Goal: Information Seeking & Learning: Learn about a topic

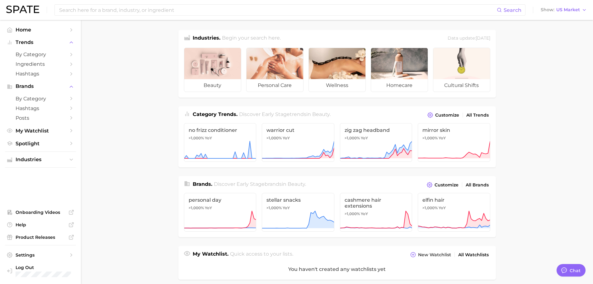
click at [527, 104] on main "Industries. Begin your search here. Data update: [DATE] beauty personal care we…" at bounding box center [337, 258] width 512 height 477
click at [561, 14] on button "Show US Market" at bounding box center [564, 10] width 49 height 8
click at [549, 33] on span "[GEOGRAPHIC_DATA]" at bounding box center [567, 31] width 48 height 5
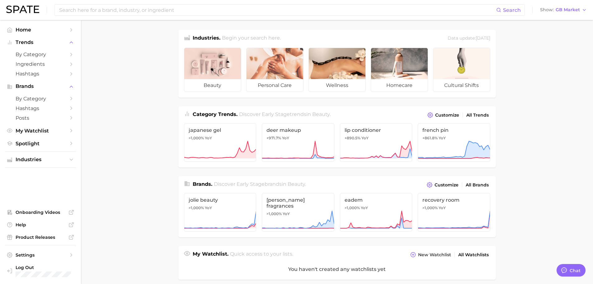
click at [558, 113] on main "Industries. Begin your search here. Data update: [DATE] beauty personal care we…" at bounding box center [337, 258] width 512 height 477
click at [124, 95] on main "Industries. Begin your search here. Data update: [DATE] beauty personal care we…" at bounding box center [337, 258] width 512 height 477
click at [123, 89] on main "Industries. Begin your search here. Data update: [DATE] beauty personal care we…" at bounding box center [337, 258] width 512 height 477
click at [50, 97] on span "by Category" at bounding box center [41, 99] width 50 height 6
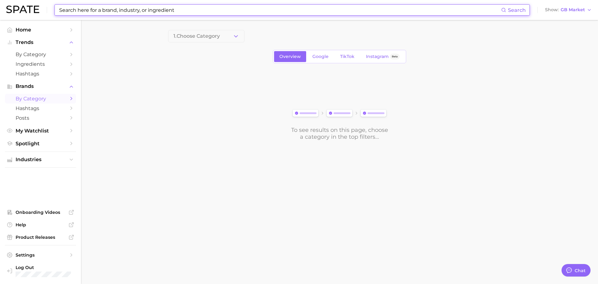
click at [98, 12] on input at bounding box center [280, 10] width 443 height 11
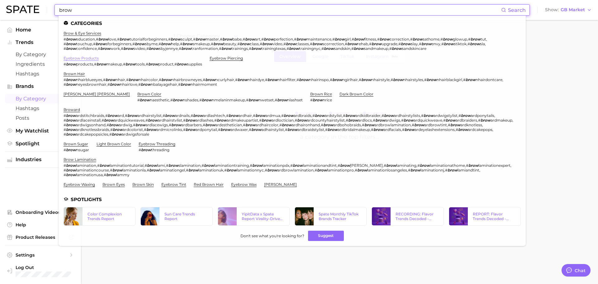
type input "brow"
click at [95, 60] on link "eyebrow products" at bounding box center [81, 58] width 35 height 5
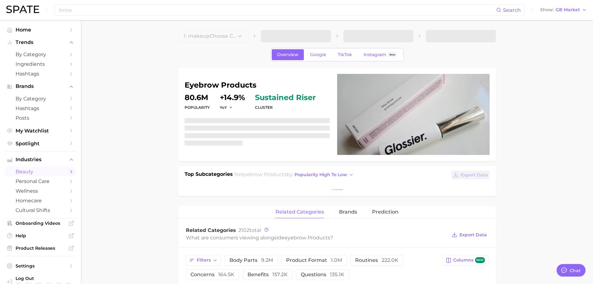
type textarea "x"
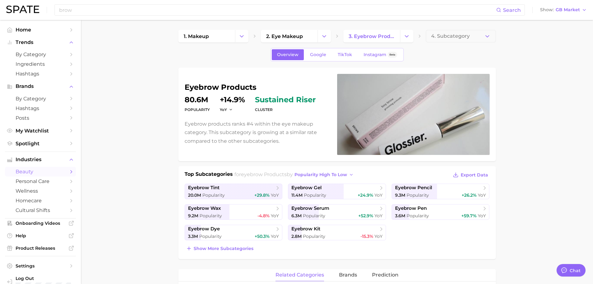
drag, startPoint x: 554, startPoint y: 92, endPoint x: 539, endPoint y: 95, distance: 15.1
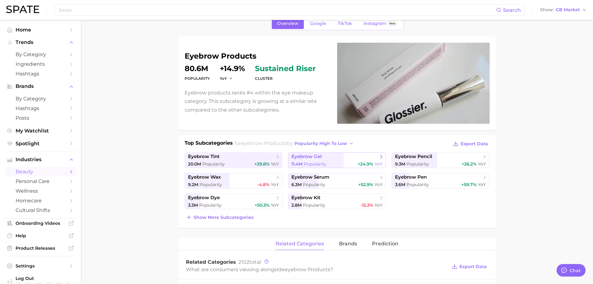
scroll to position [62, 0]
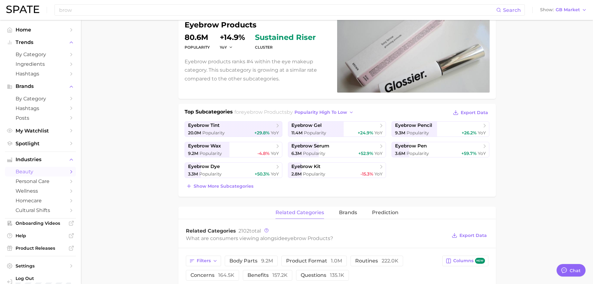
click at [110, 125] on main "1. makeup 2. eye makeup 3. eyebrow products 4. Subcategory Overview Google TikT…" at bounding box center [337, 283] width 512 height 651
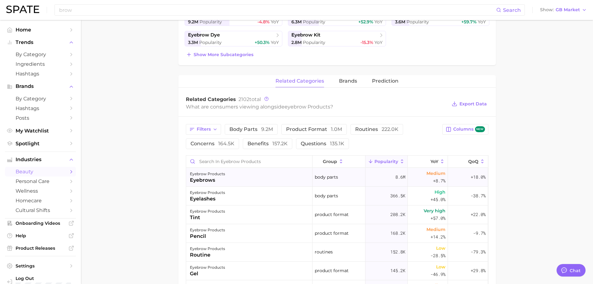
scroll to position [156, 0]
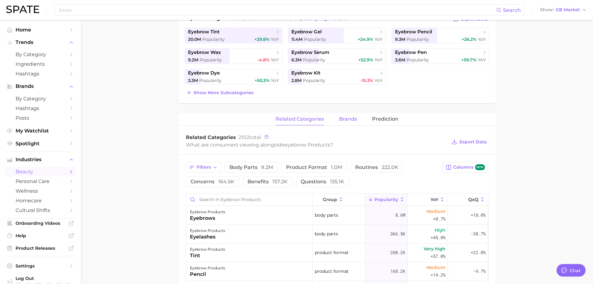
click at [345, 118] on span "brands" at bounding box center [348, 119] width 18 height 6
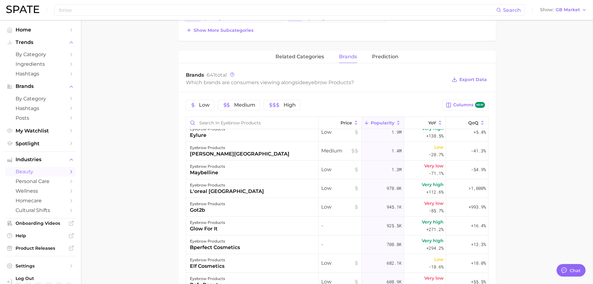
scroll to position [0, 0]
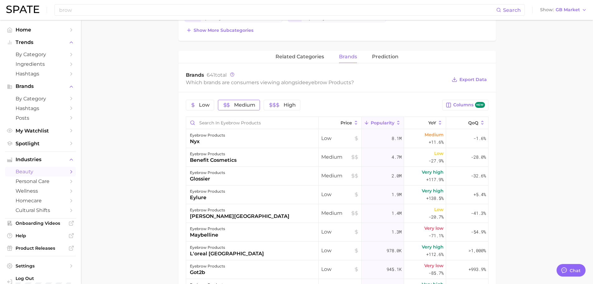
click at [252, 106] on span "Medium" at bounding box center [244, 104] width 21 height 5
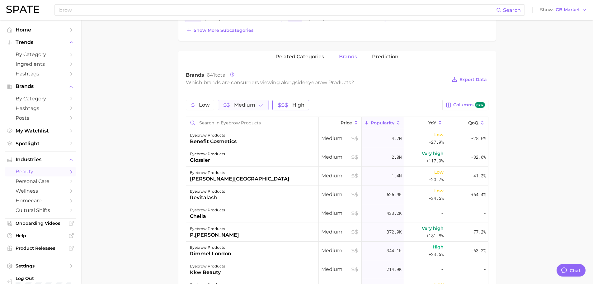
click at [288, 107] on icon "button" at bounding box center [286, 104] width 5 height 5
click at [304, 107] on span "High" at bounding box center [299, 104] width 12 height 5
click at [135, 193] on main "1. makeup 2. eye makeup 3. eyebrow products 4. Subcategory Overview Google TikT…" at bounding box center [337, 120] width 512 height 637
click at [113, 198] on main "1. makeup 2. eye makeup 3. eyebrow products 4. Subcategory Overview Google TikT…" at bounding box center [337, 120] width 512 height 637
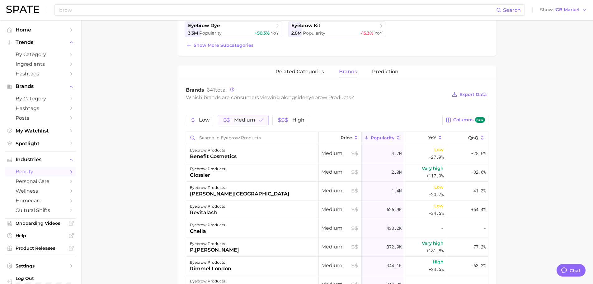
scroll to position [156, 0]
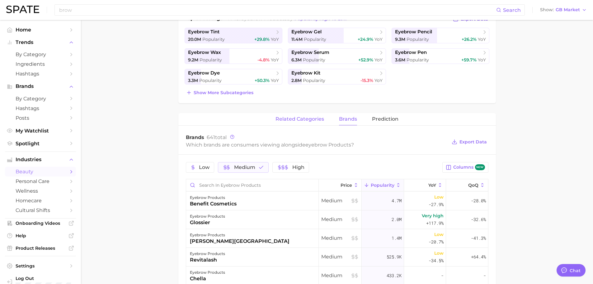
drag, startPoint x: 283, startPoint y: 119, endPoint x: 287, endPoint y: 118, distance: 4.1
click at [283, 119] on span "related categories" at bounding box center [300, 119] width 49 height 6
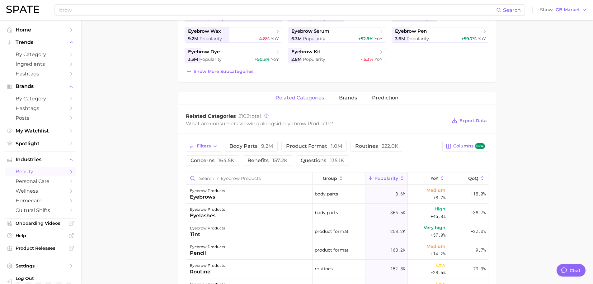
scroll to position [187, 0]
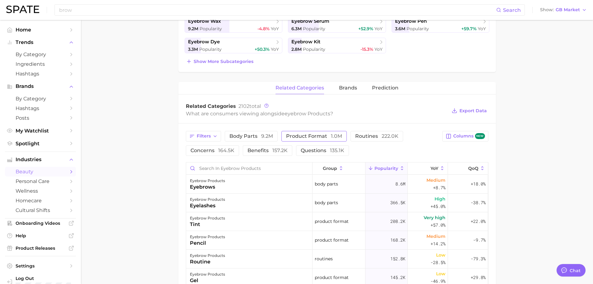
click at [314, 134] on span "product format 1.0m" at bounding box center [314, 136] width 56 height 5
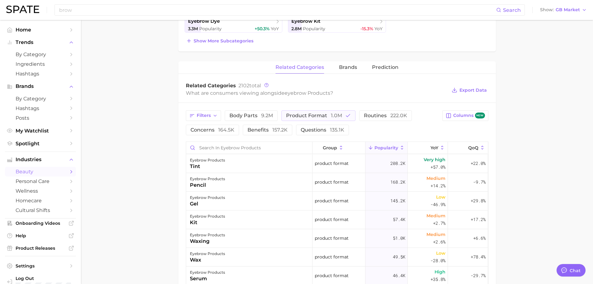
scroll to position [218, 0]
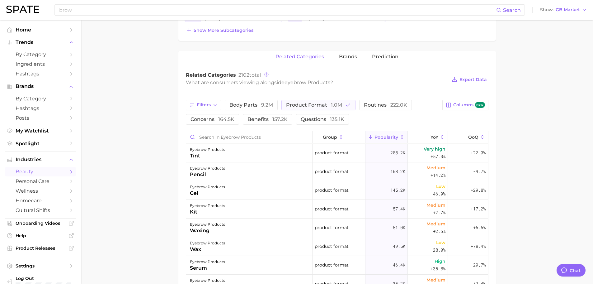
drag, startPoint x: 540, startPoint y: 149, endPoint x: 520, endPoint y: 138, distance: 22.9
click at [540, 149] on main "1. makeup 2. eye makeup 3. eyebrow products 4. Subcategory Overview Google TikT…" at bounding box center [337, 127] width 512 height 651
click at [385, 55] on span "Prediction" at bounding box center [385, 57] width 26 height 6
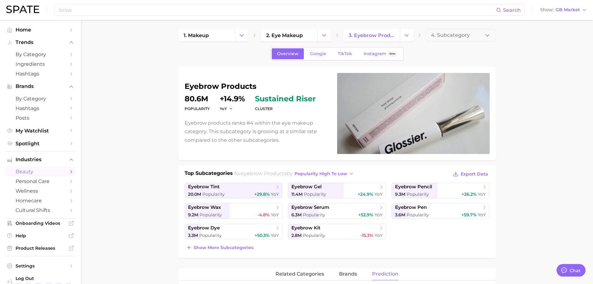
scroll to position [0, 0]
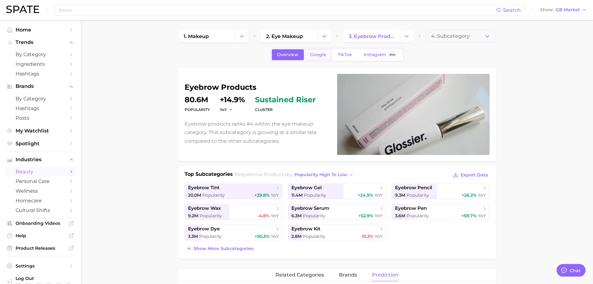
click at [308, 52] on link "Google" at bounding box center [318, 54] width 27 height 11
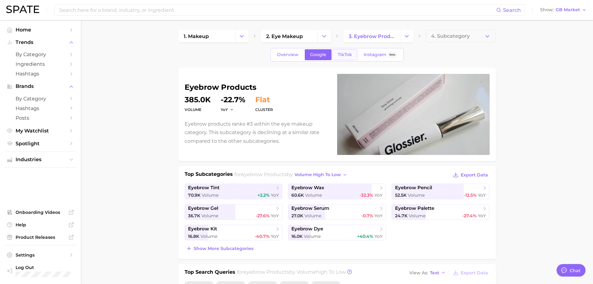
click at [345, 53] on span "TikTok" at bounding box center [345, 54] width 14 height 5
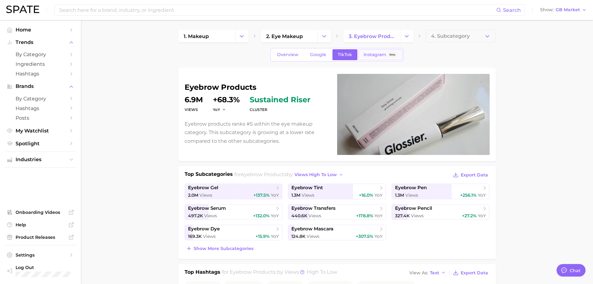
click at [376, 57] on link "Instagram Beta" at bounding box center [381, 54] width 44 height 11
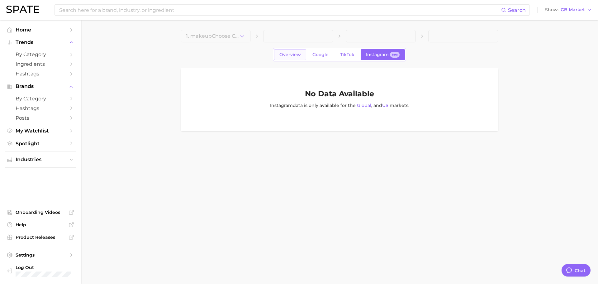
click at [294, 57] on span "Overview" at bounding box center [289, 54] width 21 height 5
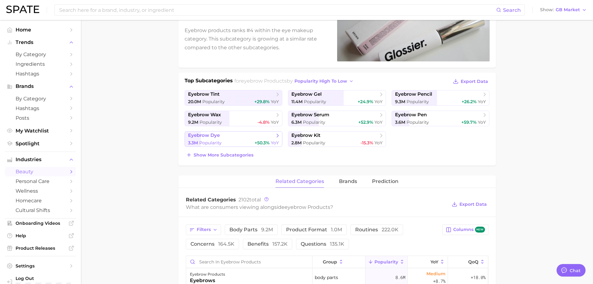
scroll to position [156, 0]
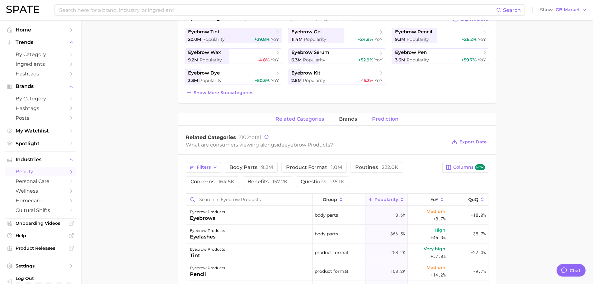
click at [388, 123] on button "Prediction" at bounding box center [385, 119] width 26 height 12
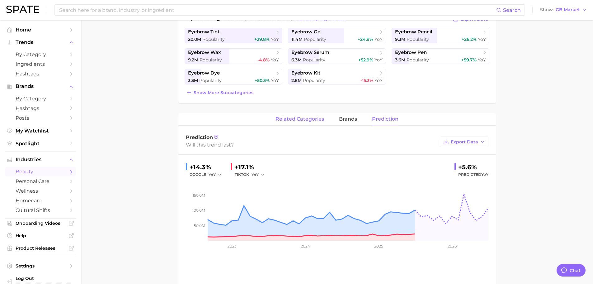
click at [310, 118] on span "related categories" at bounding box center [300, 119] width 49 height 6
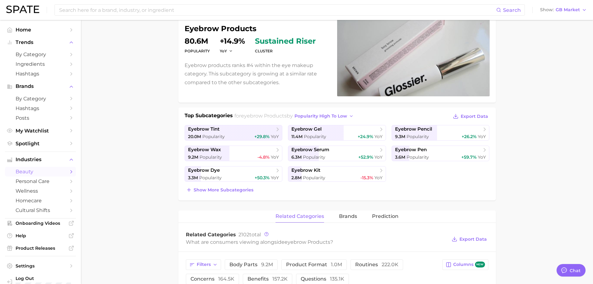
scroll to position [0, 0]
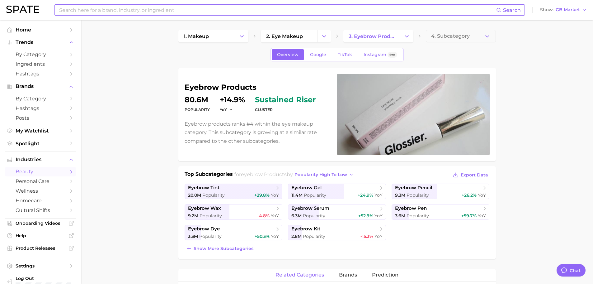
click at [112, 14] on input at bounding box center [278, 10] width 438 height 11
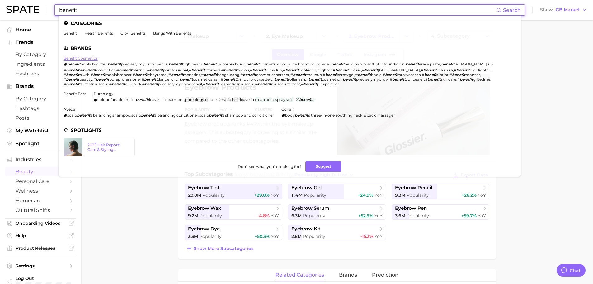
type input "benefit"
click at [78, 57] on link "benefit cosmetics" at bounding box center [81, 58] width 34 height 5
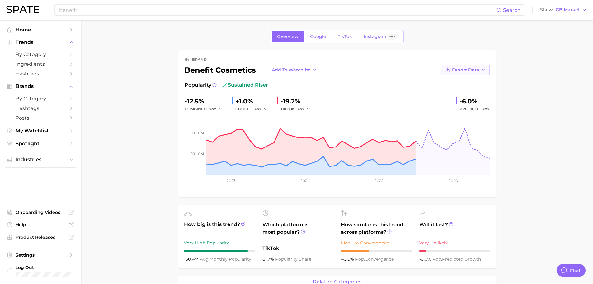
click at [478, 71] on span "Export Data" at bounding box center [465, 69] width 27 height 5
click at [451, 91] on span "Time Series Image" at bounding box center [453, 92] width 42 height 5
click at [543, 156] on main "Overview Google TikTok Instagram Beta brand benefit cosmetics Add to Watchlist …" at bounding box center [337, 285] width 512 height 531
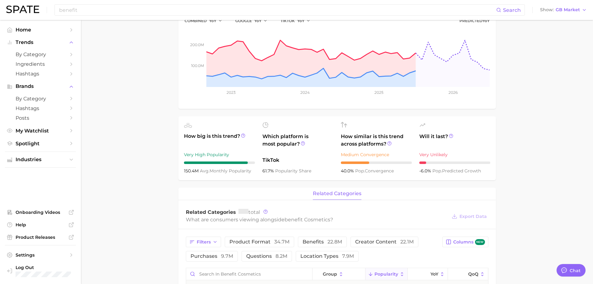
scroll to position [93, 0]
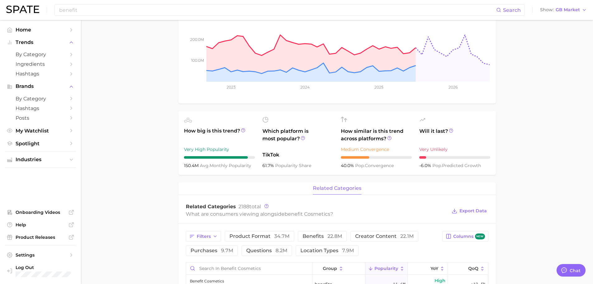
drag, startPoint x: 131, startPoint y: 136, endPoint x: 165, endPoint y: 169, distance: 47.4
click at [131, 136] on main "Overview Google TikTok Instagram Beta brand benefit cosmetics Add to Watchlist …" at bounding box center [337, 255] width 512 height 658
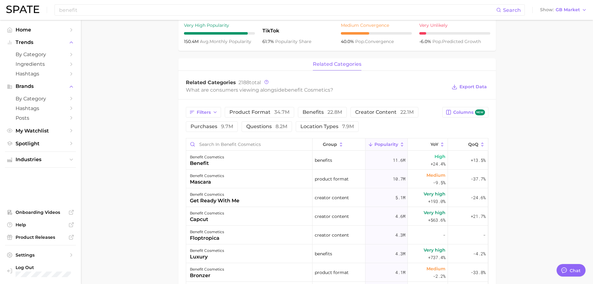
scroll to position [218, 0]
click at [259, 111] on span "product format 34.7m" at bounding box center [260, 111] width 60 height 5
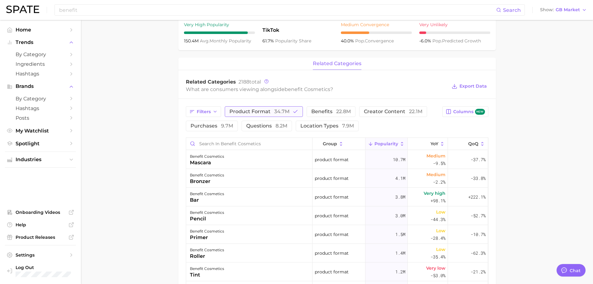
click at [255, 112] on span "product format 34.7m" at bounding box center [260, 111] width 60 height 5
click at [312, 109] on span "benefits 22.8m" at bounding box center [323, 111] width 40 height 5
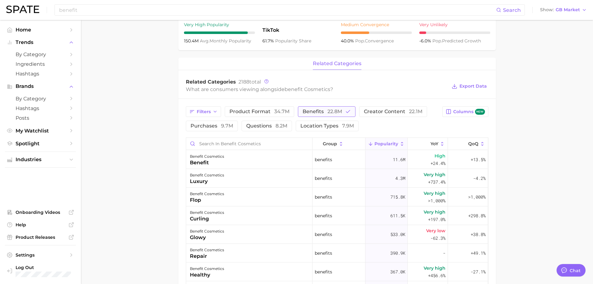
click at [312, 109] on span "benefits 22.8m" at bounding box center [323, 111] width 40 height 5
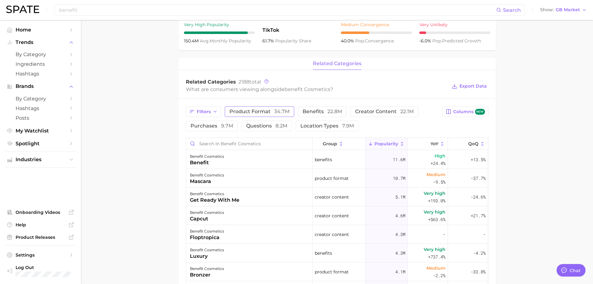
click at [272, 110] on span "product format 34.7m" at bounding box center [260, 111] width 60 height 5
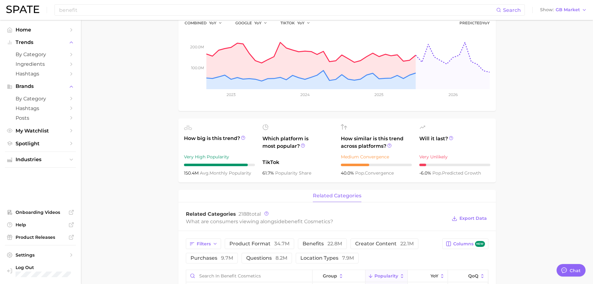
scroll to position [125, 0]
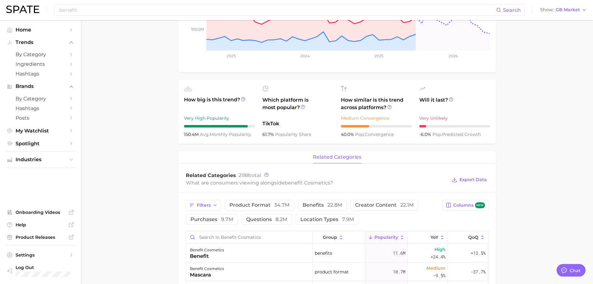
click at [114, 177] on main "Overview Google TikTok Instagram Beta brand benefit cosmetics Add to Watchlist …" at bounding box center [337, 224] width 512 height 658
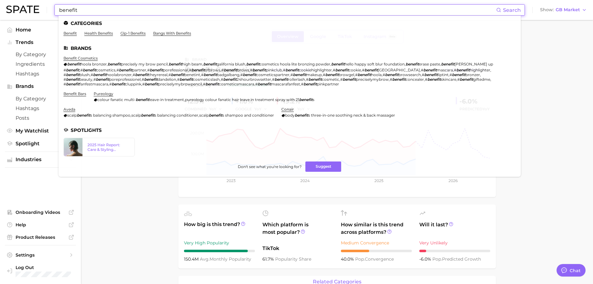
drag, startPoint x: 94, startPoint y: 11, endPoint x: 33, endPoint y: 9, distance: 61.1
click at [33, 9] on div "benefit Search Categories benefit health benefits glp-1 benefits bangs with ben…" at bounding box center [296, 10] width 581 height 20
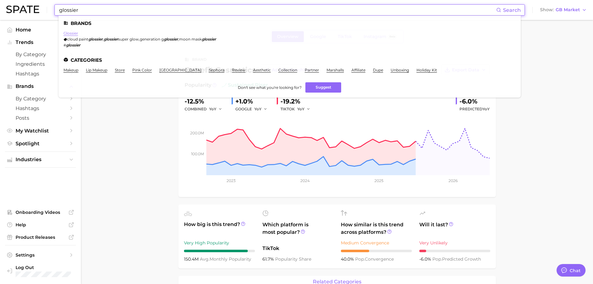
type input "glossier"
click at [74, 34] on link "glossier" at bounding box center [71, 33] width 15 height 5
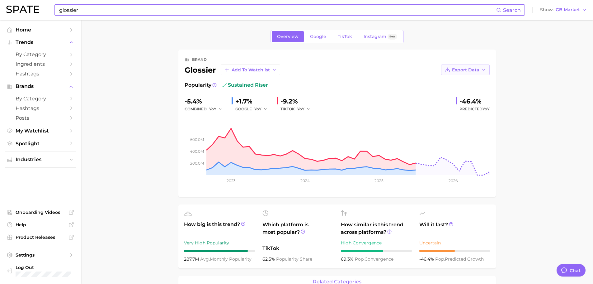
click at [489, 69] on button "Export Data" at bounding box center [465, 69] width 49 height 11
click at [448, 94] on span "Time Series Image" at bounding box center [453, 92] width 42 height 5
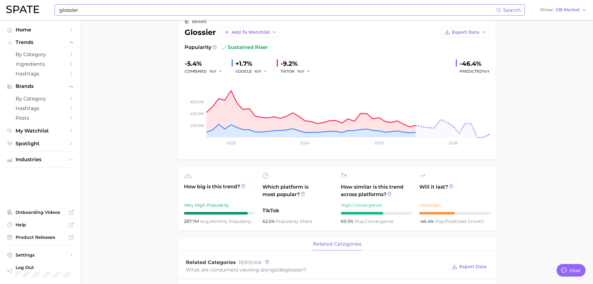
scroll to position [93, 0]
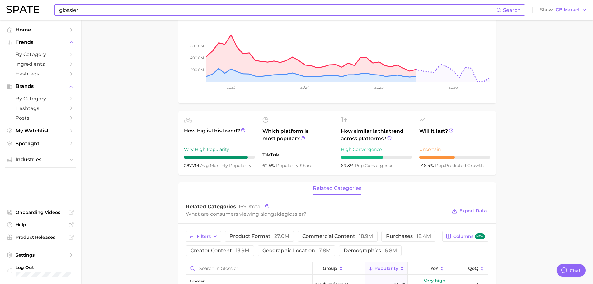
drag, startPoint x: 140, startPoint y: 194, endPoint x: 178, endPoint y: 192, distance: 38.4
click at [140, 194] on main "Overview Google TikTok Instagram Beta brand glossier Add to Watchlist Export Da…" at bounding box center [337, 255] width 512 height 658
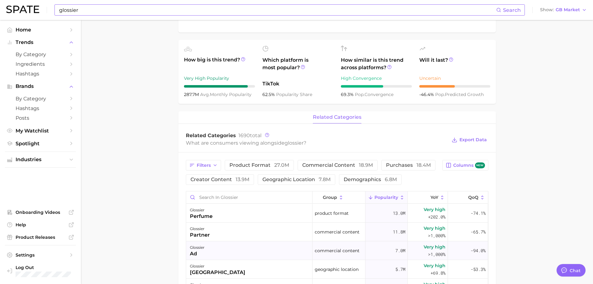
scroll to position [218, 0]
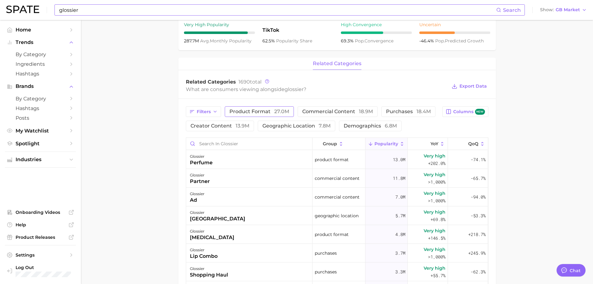
click at [261, 114] on button "product format 27.0m" at bounding box center [259, 111] width 69 height 11
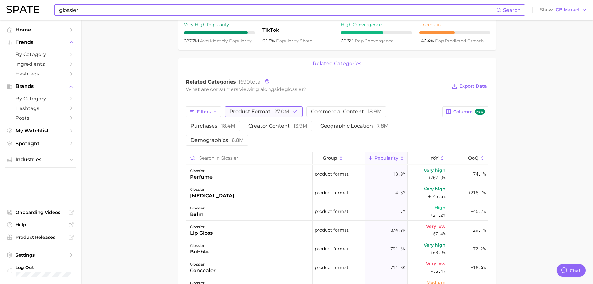
click at [249, 113] on span "product format 27.0m" at bounding box center [260, 111] width 60 height 5
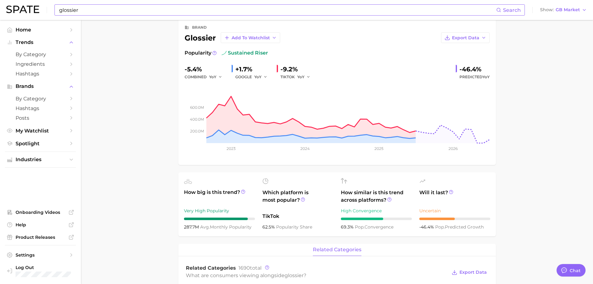
scroll to position [0, 0]
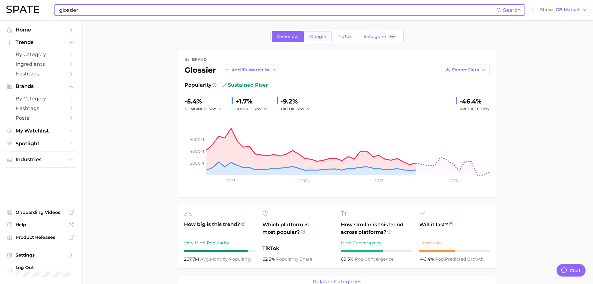
click at [315, 33] on link "Google" at bounding box center [318, 36] width 27 height 11
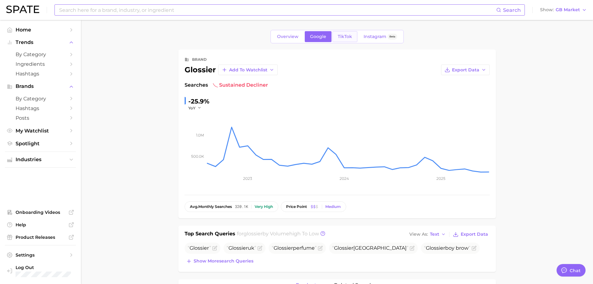
click at [338, 33] on link "TikTok" at bounding box center [345, 36] width 25 height 11
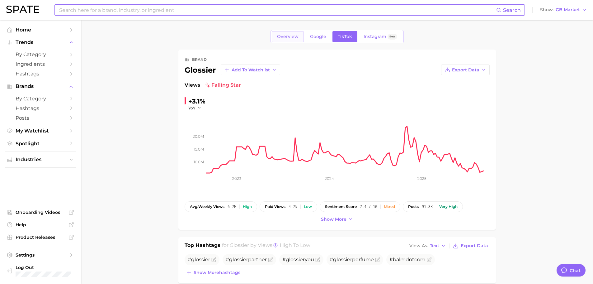
click at [284, 33] on link "Overview" at bounding box center [288, 36] width 32 height 11
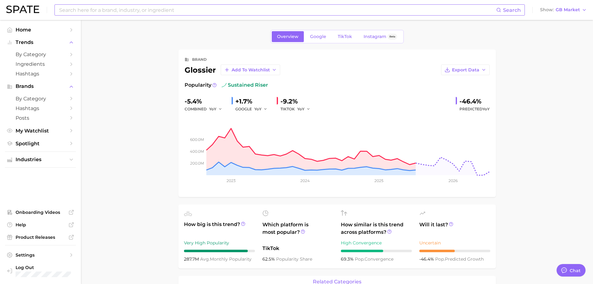
click at [156, 12] on input at bounding box center [278, 10] width 438 height 11
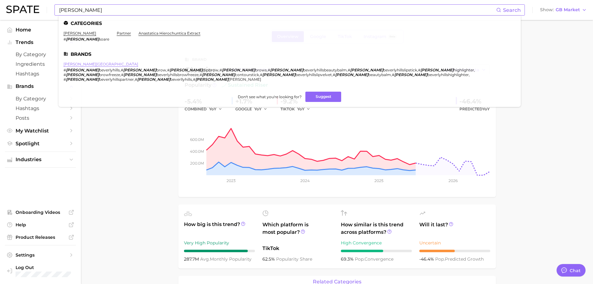
click at [100, 62] on link "[PERSON_NAME][GEOGRAPHIC_DATA]" at bounding box center [101, 64] width 75 height 5
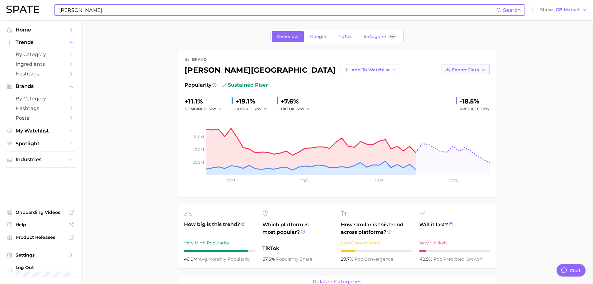
click at [480, 72] on button "Export Data" at bounding box center [465, 69] width 49 height 11
click at [448, 90] on span "Time Series Image" at bounding box center [453, 92] width 42 height 5
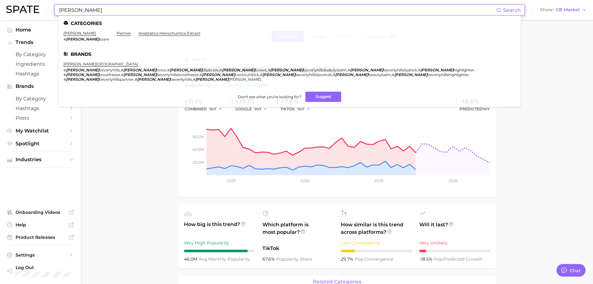
drag, startPoint x: 98, startPoint y: 6, endPoint x: 0, endPoint y: 5, distance: 98.1
click at [0, 5] on header "[PERSON_NAME] Search Categories [PERSON_NAME] # [PERSON_NAME] partner [PERSON_N…" at bounding box center [296, 10] width 593 height 20
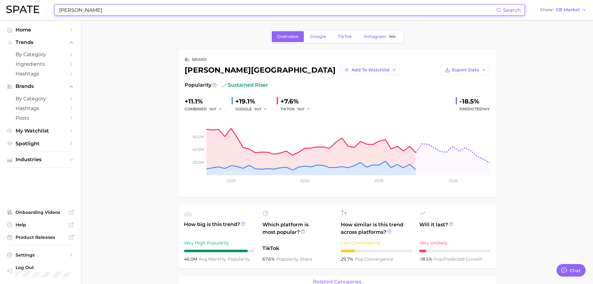
scroll to position [156, 0]
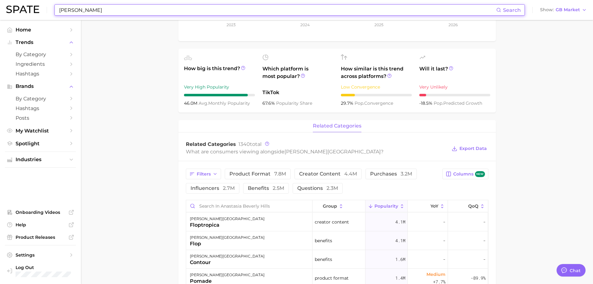
click at [242, 181] on div "Filters product format 7.8m creator content 4.4m purchases 3.2m influencers 2.7…" at bounding box center [312, 181] width 253 height 25
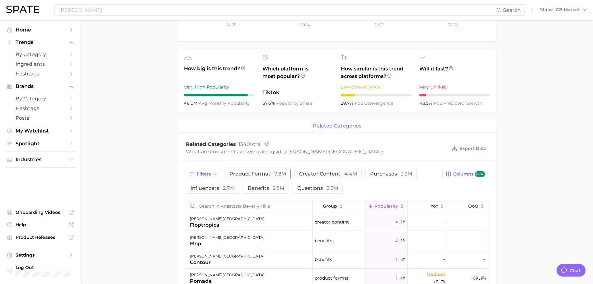
click at [241, 175] on span "product format 7.8m" at bounding box center [258, 173] width 57 height 5
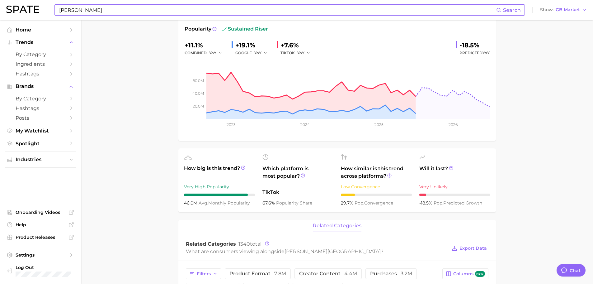
scroll to position [31, 0]
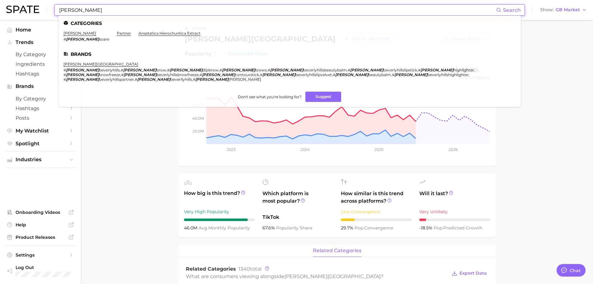
drag, startPoint x: 114, startPoint y: 11, endPoint x: 35, endPoint y: 8, distance: 78.9
click at [35, 8] on div "[PERSON_NAME] Search Categories [PERSON_NAME] # [PERSON_NAME] partner [PERSON_N…" at bounding box center [296, 10] width 581 height 20
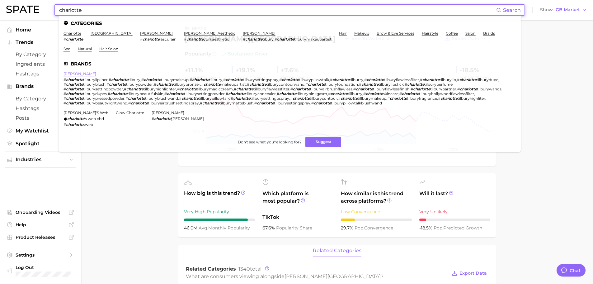
click at [87, 73] on link "[PERSON_NAME]" at bounding box center [80, 73] width 33 height 5
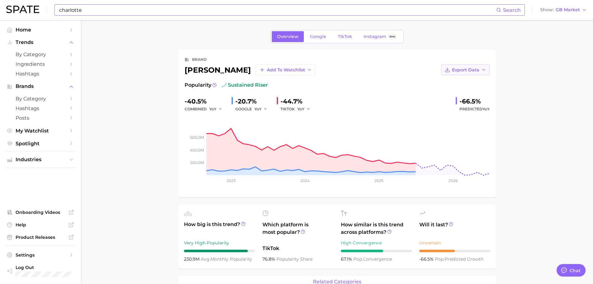
click at [478, 71] on span "Export Data" at bounding box center [465, 69] width 27 height 5
click at [476, 92] on button "Time Series Image" at bounding box center [455, 92] width 69 height 11
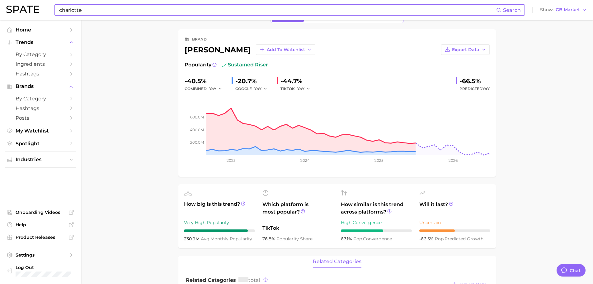
scroll to position [31, 0]
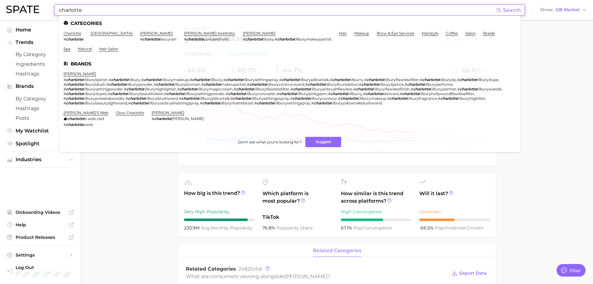
drag, startPoint x: 91, startPoint y: 10, endPoint x: 36, endPoint y: 4, distance: 56.1
click at [40, 5] on div "charlotte Search Categories charlotte # [PERSON_NAME] port [PERSON_NAME] [PERSO…" at bounding box center [296, 10] width 581 height 20
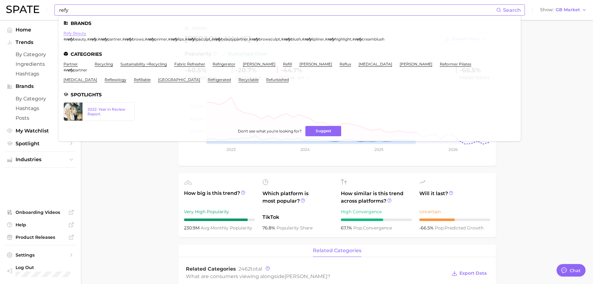
click at [77, 33] on link "refy beauty" at bounding box center [75, 33] width 23 height 5
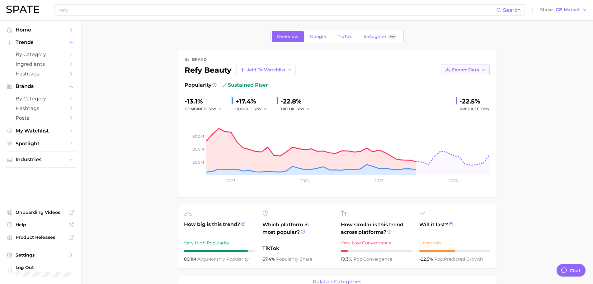
click at [479, 73] on button "Export Data" at bounding box center [465, 69] width 49 height 11
click at [468, 91] on span "Time Series Image" at bounding box center [453, 92] width 42 height 5
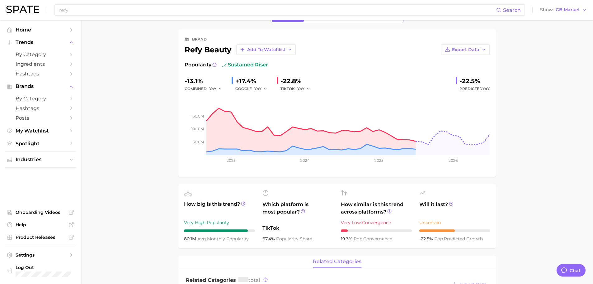
scroll to position [31, 0]
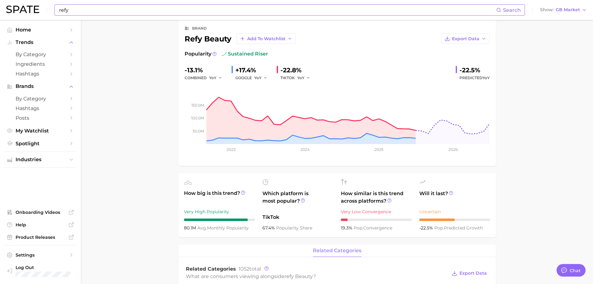
drag, startPoint x: 101, startPoint y: 46, endPoint x: 77, endPoint y: 14, distance: 40.9
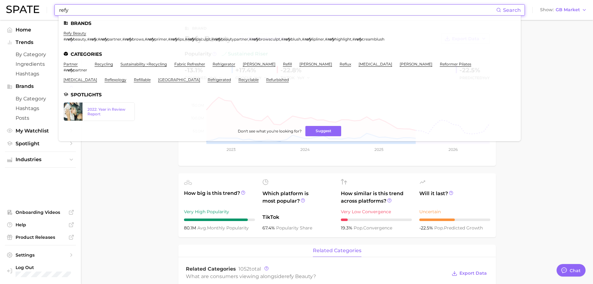
drag, startPoint x: 77, startPoint y: 14, endPoint x: 20, endPoint y: 4, distance: 57.2
click at [20, 4] on div "refy Search Brands refy beauty # refy beauty , # refy , # refy partner , # [PER…" at bounding box center [296, 10] width 581 height 20
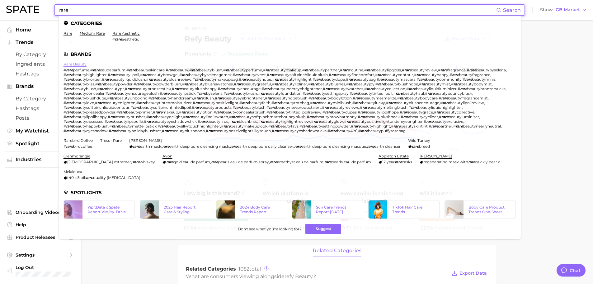
type input "rare"
click at [77, 66] on link "rare beauty" at bounding box center [75, 64] width 23 height 5
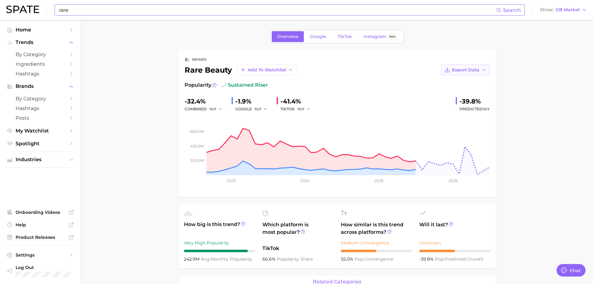
click at [479, 67] on button "Export Data" at bounding box center [465, 69] width 49 height 11
click at [462, 94] on span "Time Series Image" at bounding box center [453, 92] width 42 height 5
drag, startPoint x: 125, startPoint y: 90, endPoint x: 33, endPoint y: 101, distance: 92.6
click at [35, 50] on link "by Category" at bounding box center [40, 55] width 71 height 10
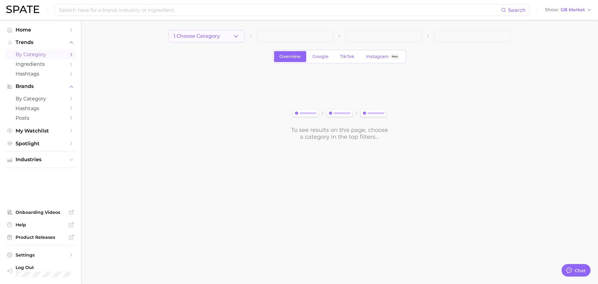
click at [242, 36] on button "1. Choose Category" at bounding box center [206, 36] width 76 height 12
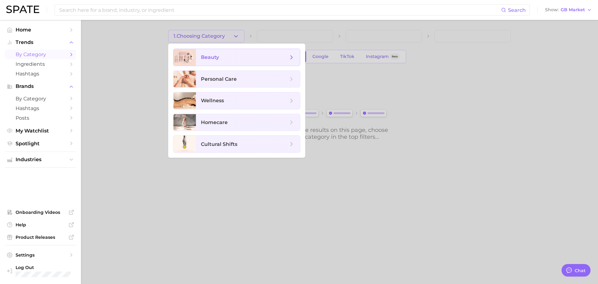
click at [234, 60] on span "beauty" at bounding box center [244, 57] width 87 height 7
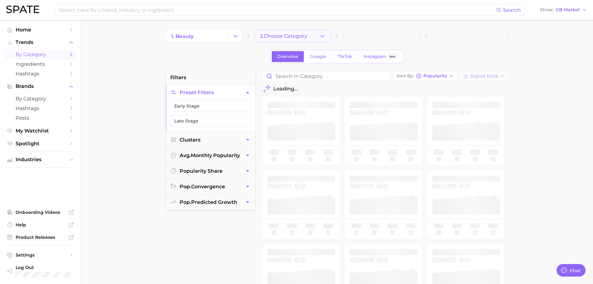
click at [306, 40] on button "2. Choose Category" at bounding box center [293, 36] width 76 height 12
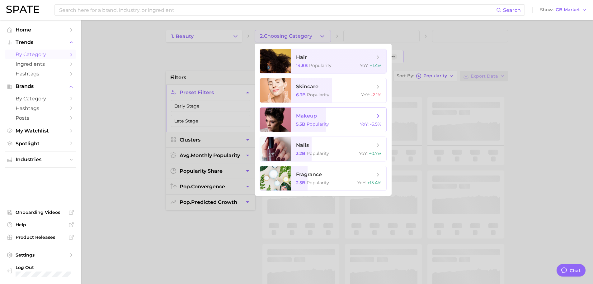
click at [305, 115] on span "makeup" at bounding box center [306, 116] width 21 height 6
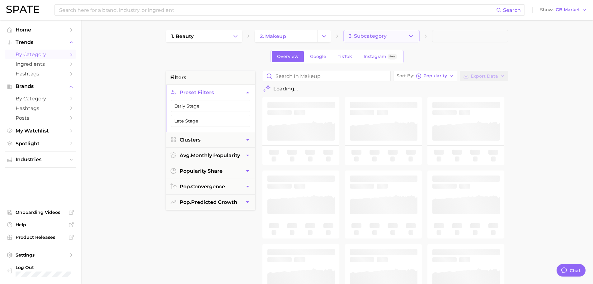
click at [361, 38] on span "3. Subcategory" at bounding box center [368, 36] width 38 height 6
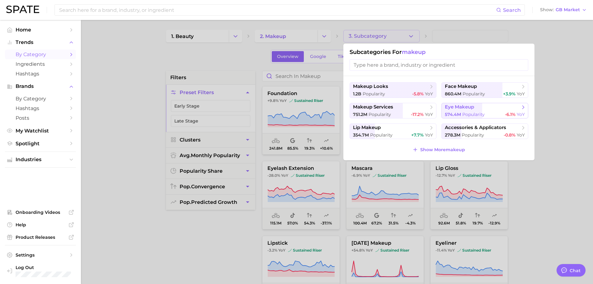
click at [474, 108] on span "eye makeup" at bounding box center [459, 107] width 29 height 6
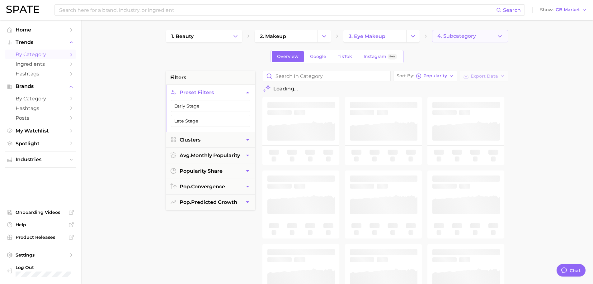
click at [464, 39] on button "4. Subcategory" at bounding box center [470, 36] width 76 height 12
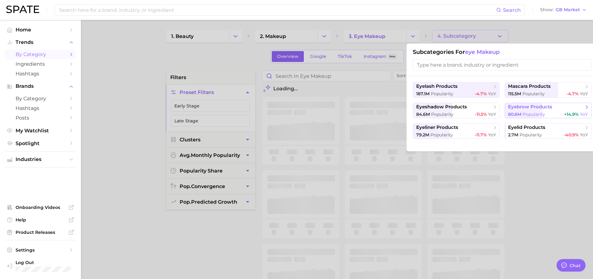
click at [526, 105] on span "eyebrow products" at bounding box center [530, 107] width 44 height 6
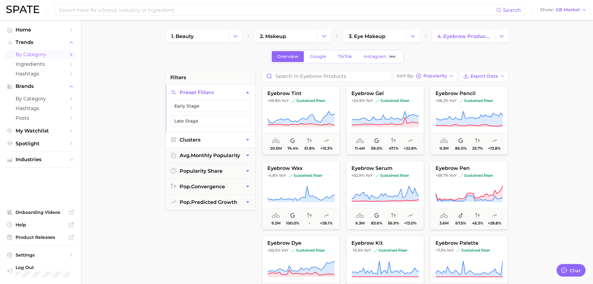
click at [107, 156] on main "1. beauty 2. makeup 3. eye makeup 4. eyebrow products Overview Google TikTok In…" at bounding box center [337, 256] width 512 height 473
click at [45, 99] on span "by Category" at bounding box center [41, 99] width 50 height 6
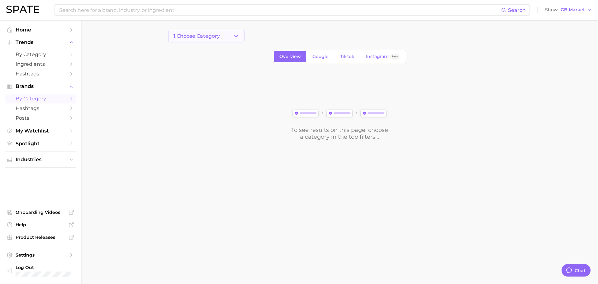
click at [212, 39] on button "1. Choose Category" at bounding box center [206, 36] width 76 height 12
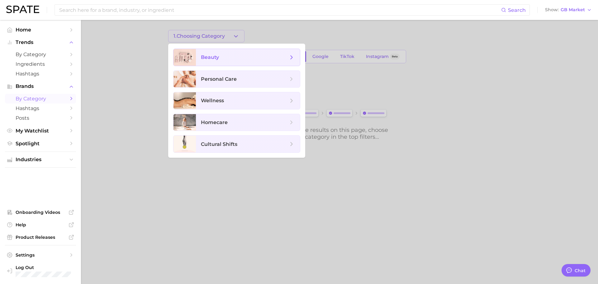
click at [211, 58] on span "beauty" at bounding box center [210, 57] width 18 height 6
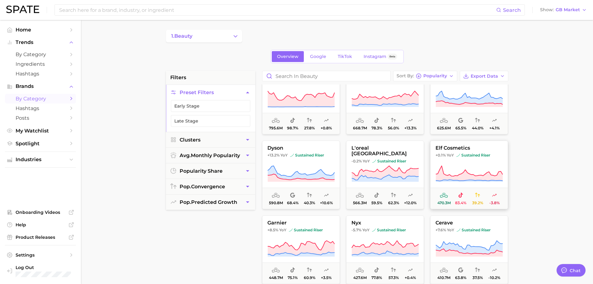
scroll to position [31, 0]
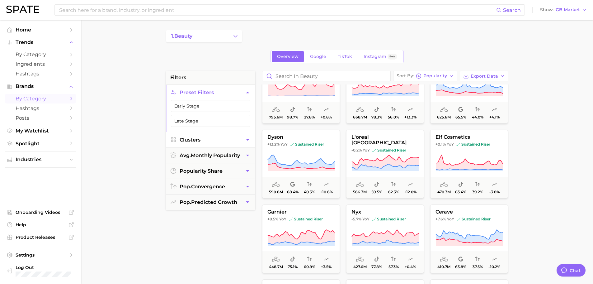
click at [214, 139] on button "Clusters" at bounding box center [210, 139] width 89 height 15
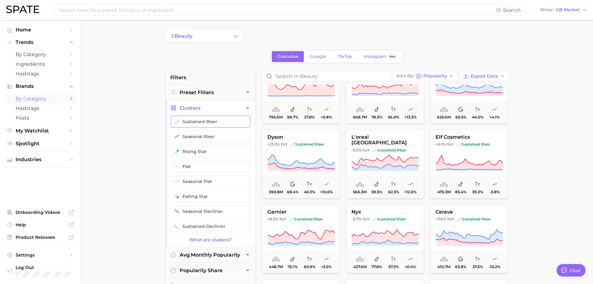
click at [202, 124] on button "sustained riser" at bounding box center [210, 122] width 79 height 12
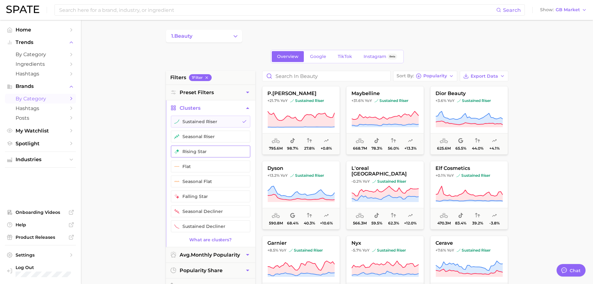
click at [198, 152] on button "rising star" at bounding box center [210, 151] width 79 height 12
click at [198, 138] on button "seasonal riser" at bounding box center [210, 137] width 79 height 12
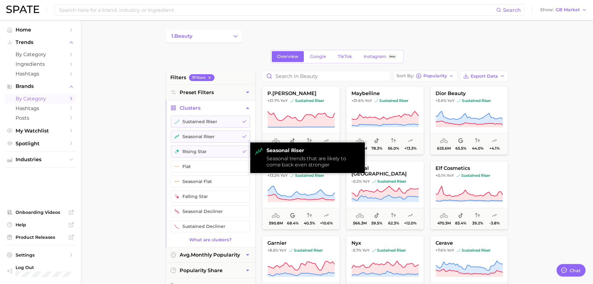
click at [221, 104] on button "Clusters" at bounding box center [210, 107] width 89 height 15
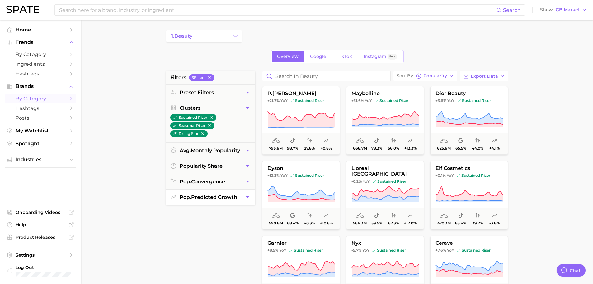
click at [217, 199] on span "pop. predicted growth" at bounding box center [209, 197] width 58 height 6
click at [206, 212] on span "Very Likely" at bounding box center [205, 210] width 63 height 5
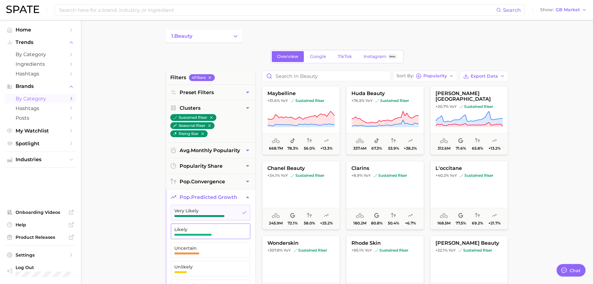
click at [203, 231] on span "Likely" at bounding box center [205, 229] width 63 height 5
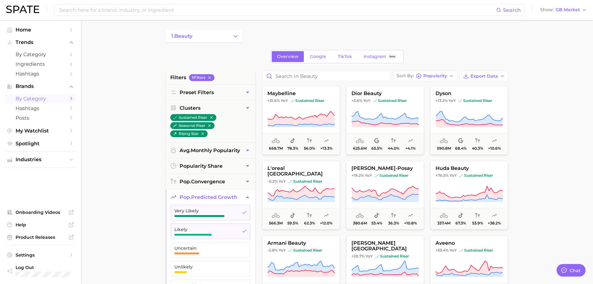
click at [558, 148] on main "1. beauty Overview Google TikTok Instagram Beta filters 5 Filter s Preset Filte…" at bounding box center [337, 256] width 512 height 473
click at [132, 5] on input at bounding box center [278, 10] width 438 height 11
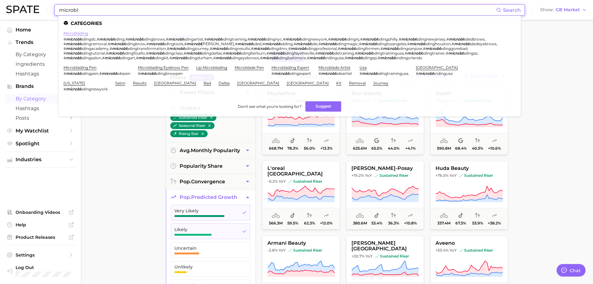
type input "microbl"
click at [80, 35] on link "microblading" at bounding box center [76, 33] width 25 height 5
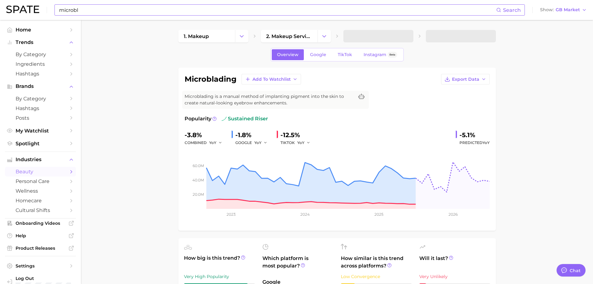
click at [150, 11] on input "microbl" at bounding box center [278, 10] width 438 height 11
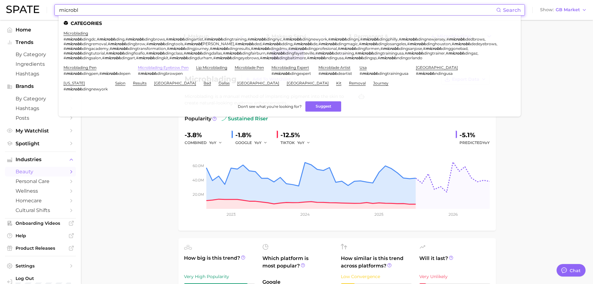
click at [176, 68] on link "microblading eyebrow pen" at bounding box center [163, 67] width 51 height 5
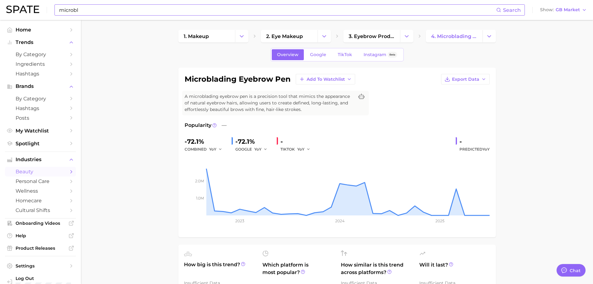
click at [145, 10] on input "microbl" at bounding box center [278, 10] width 438 height 11
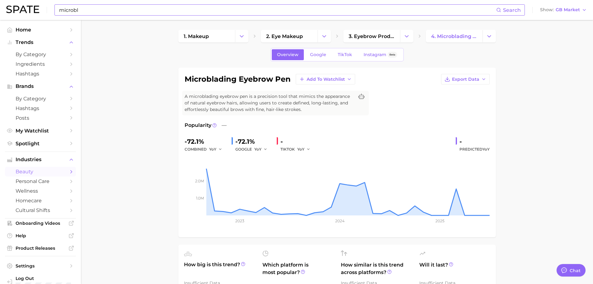
click at [121, 13] on input "microbl" at bounding box center [278, 10] width 438 height 11
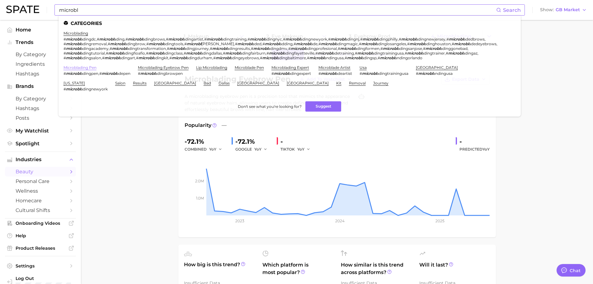
click at [92, 66] on link "microblading pen" at bounding box center [80, 67] width 33 height 5
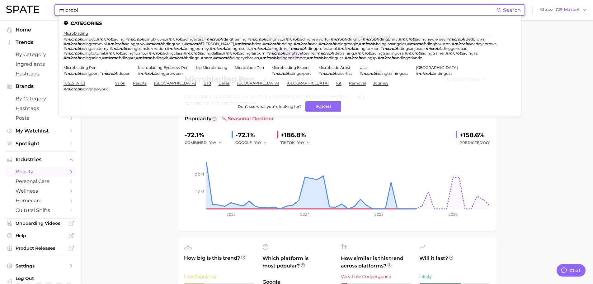
click at [110, 9] on input "microbl" at bounding box center [278, 10] width 438 height 11
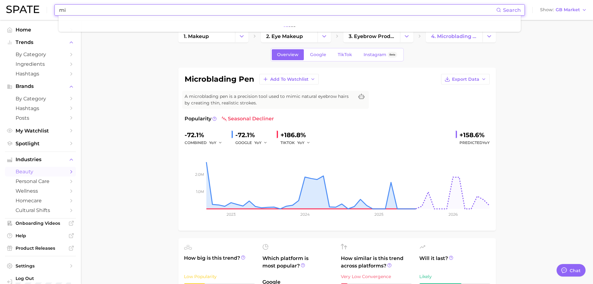
type input "m"
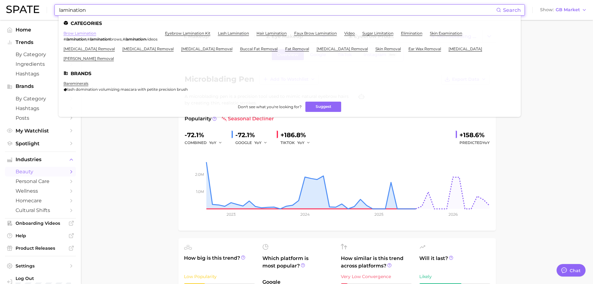
type input "lamination"
click at [85, 34] on link "brow lamination" at bounding box center [80, 33] width 33 height 5
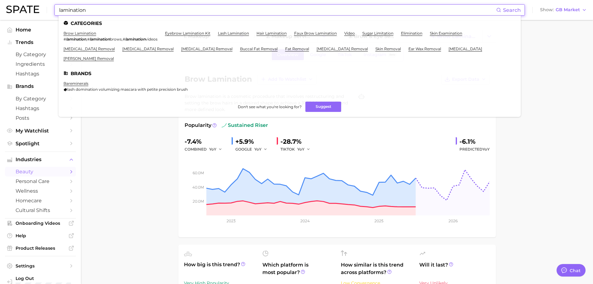
drag, startPoint x: 101, startPoint y: 10, endPoint x: 57, endPoint y: 6, distance: 44.4
click at [57, 6] on div "lamination Search Categories brow lamination # lamination , # lamination brows …" at bounding box center [290, 9] width 471 height 11
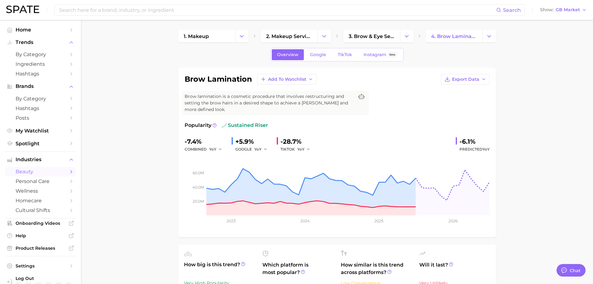
click at [45, 171] on span "beauty" at bounding box center [41, 172] width 50 height 6
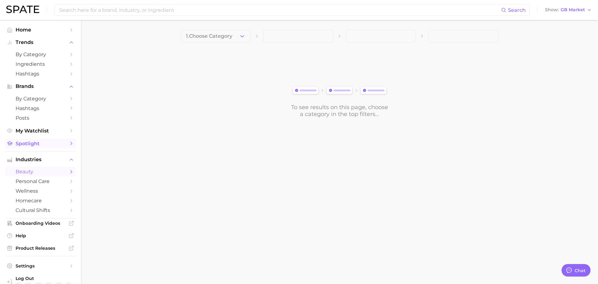
click at [29, 143] on span "Spotlight" at bounding box center [41, 143] width 50 height 6
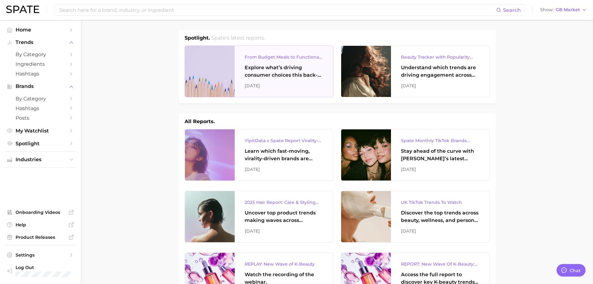
click at [260, 75] on div "Explore what’s driving consumer choices this back-to-school season From budget-…" at bounding box center [284, 71] width 78 height 15
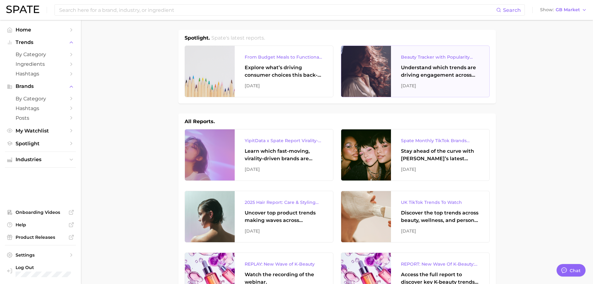
click at [436, 79] on div "Beauty Tracker with Popularity Index Understand which trends are driving engage…" at bounding box center [440, 71] width 98 height 51
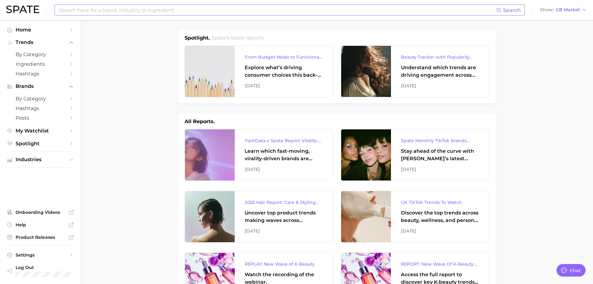
click at [175, 7] on input at bounding box center [278, 10] width 438 height 11
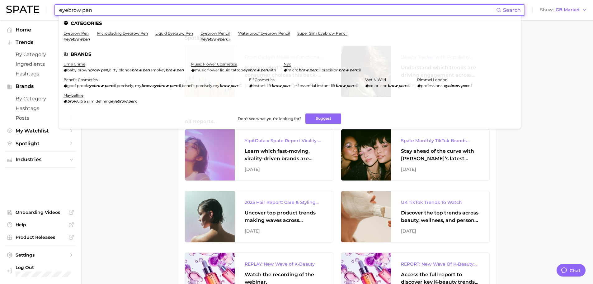
type input "eyebrow pen"
click at [78, 34] on link "eyebrow pen" at bounding box center [76, 33] width 25 height 5
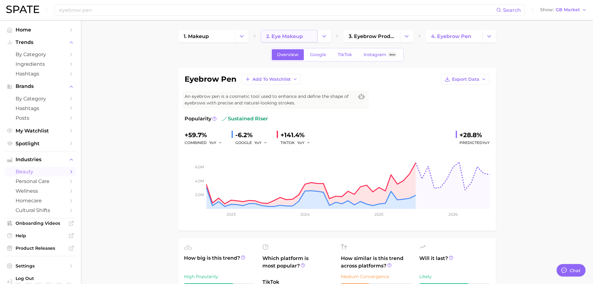
click at [293, 37] on span "2. eye makeup" at bounding box center [284, 36] width 37 height 6
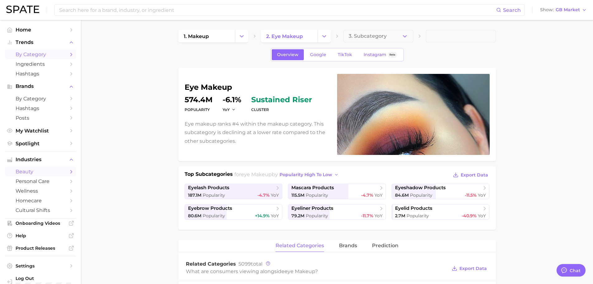
click at [32, 51] on link "by Category" at bounding box center [40, 55] width 71 height 10
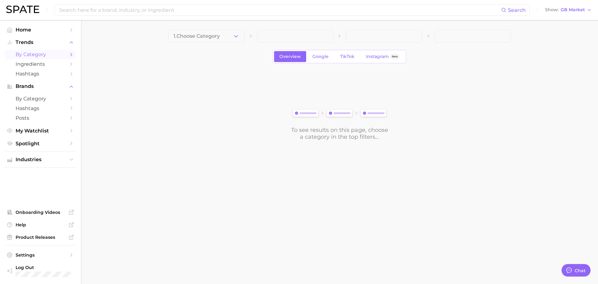
click at [193, 42] on div "1. Choose Category Overview Google TikTok Instagram Beta To see results on this…" at bounding box center [339, 85] width 343 height 110
click at [196, 40] on button "1. Choose Category" at bounding box center [206, 36] width 76 height 12
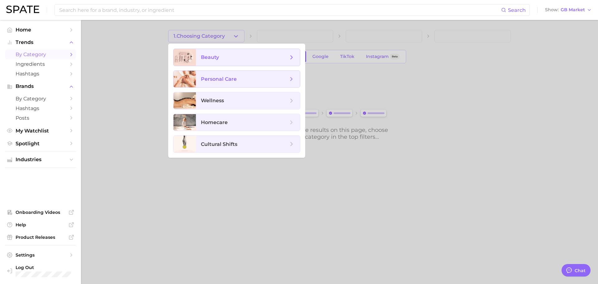
click at [216, 54] on span "beauty" at bounding box center [244, 57] width 87 height 7
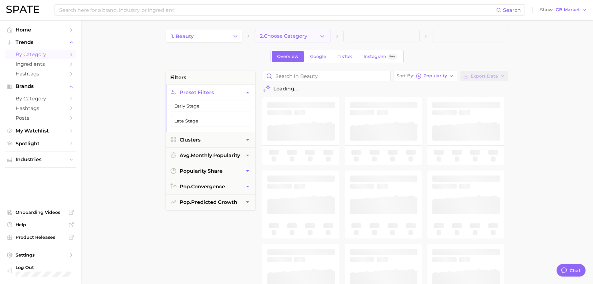
click at [284, 37] on span "2. Choose Category" at bounding box center [283, 36] width 47 height 6
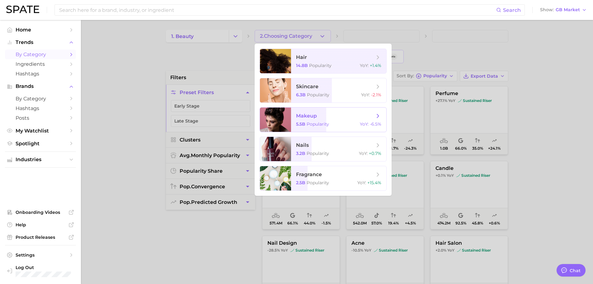
click at [306, 123] on span "5.5b Popularity" at bounding box center [312, 124] width 33 height 6
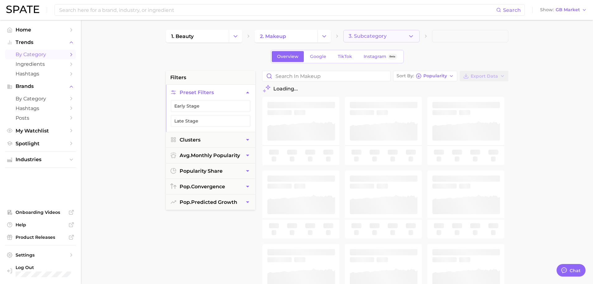
click at [364, 37] on span "3. Subcategory" at bounding box center [368, 36] width 38 height 6
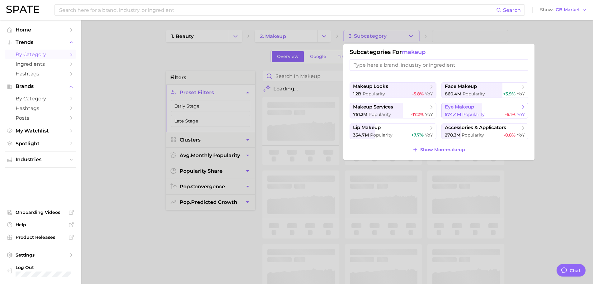
click at [480, 112] on span "Popularity" at bounding box center [474, 115] width 22 height 6
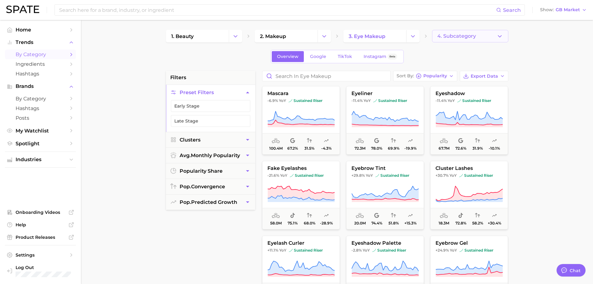
click at [482, 40] on button "4. Subcategory" at bounding box center [470, 36] width 76 height 12
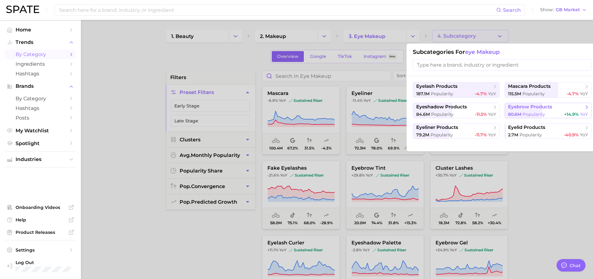
click at [543, 110] on button "eyebrow products 80.6m Popularity +14.9% YoY" at bounding box center [548, 111] width 87 height 16
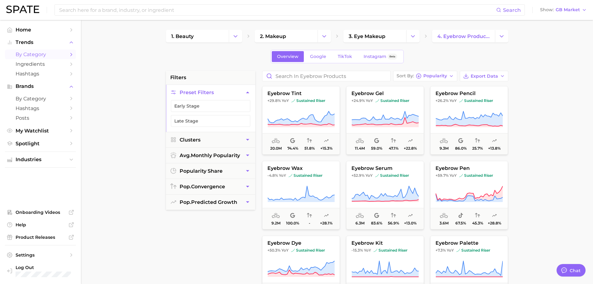
click at [545, 84] on main "1. beauty 2. makeup 3. eye makeup 4. eyebrow products Overview Google TikTok In…" at bounding box center [337, 256] width 512 height 473
click at [303, 174] on span "sustained riser" at bounding box center [306, 175] width 34 height 5
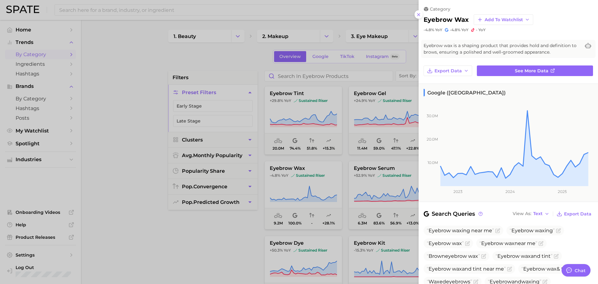
click at [150, 134] on div at bounding box center [299, 142] width 598 height 284
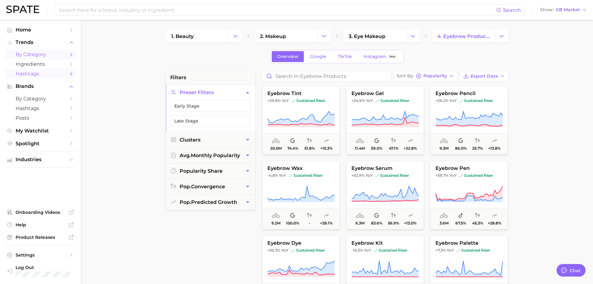
click at [55, 77] on link "Hashtags" at bounding box center [40, 74] width 71 height 10
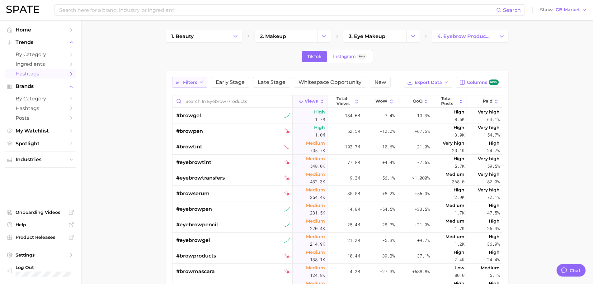
click at [190, 83] on span "Filters" at bounding box center [190, 82] width 14 height 5
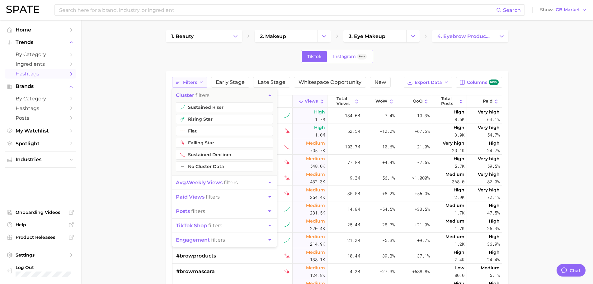
click at [190, 83] on span "Filters" at bounding box center [190, 82] width 14 height 5
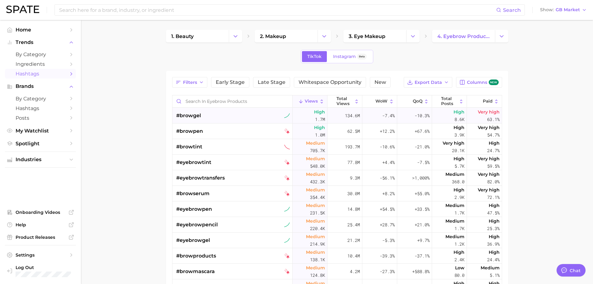
drag, startPoint x: 535, startPoint y: 111, endPoint x: 246, endPoint y: 110, distance: 289.7
click at [535, 111] on main "1. beauty 2. makeup 3. eye makeup 4. eyebrow products TikTok Instagram Beta Fil…" at bounding box center [337, 218] width 512 height 396
click at [331, 100] on icon at bounding box center [332, 101] width 5 height 5
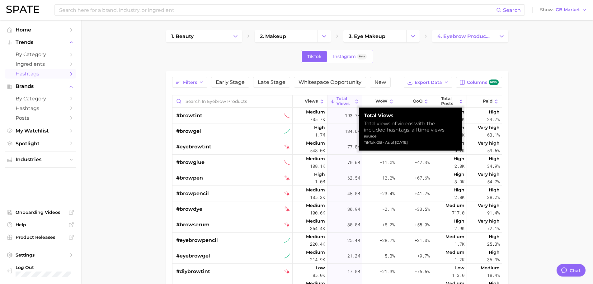
click at [333, 101] on button "Total Views" at bounding box center [345, 101] width 35 height 12
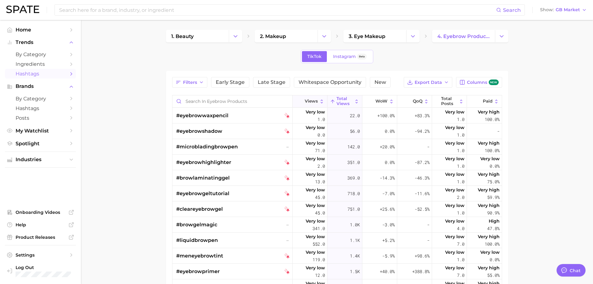
click at [305, 99] on span "Views" at bounding box center [311, 101] width 13 height 5
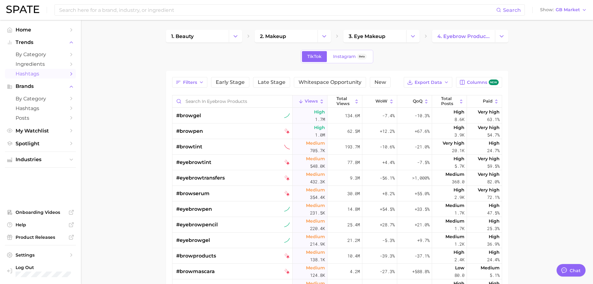
click at [535, 121] on main "1. beauty 2. makeup 3. eye makeup 4. eyebrow products TikTok Instagram Beta Fil…" at bounding box center [337, 218] width 512 height 396
click at [45, 67] on span "Ingredients" at bounding box center [41, 64] width 50 height 6
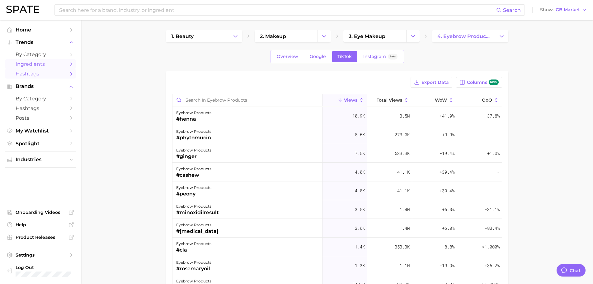
click at [46, 75] on span "Hashtags" at bounding box center [41, 74] width 50 height 6
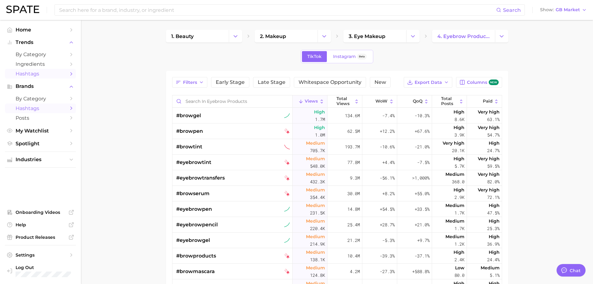
click at [43, 111] on span "Hashtags" at bounding box center [41, 108] width 50 height 6
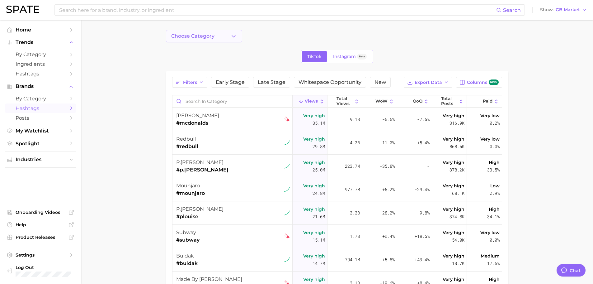
click at [200, 38] on span "Choose Category" at bounding box center [192, 36] width 43 height 6
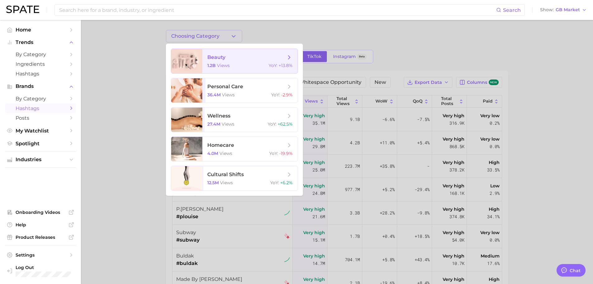
click at [210, 59] on span "beauty" at bounding box center [216, 57] width 18 height 6
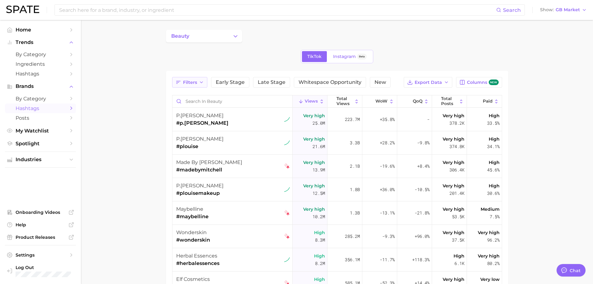
click at [201, 78] on button "Filters" at bounding box center [189, 82] width 35 height 11
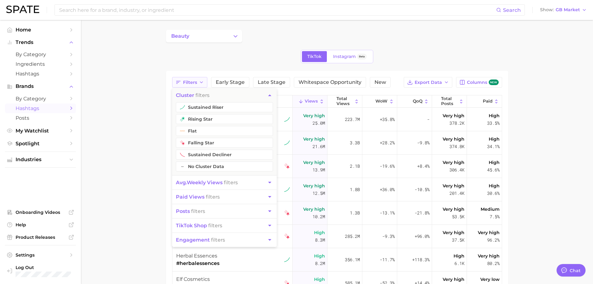
click at [201, 78] on button "Filters" at bounding box center [189, 82] width 35 height 11
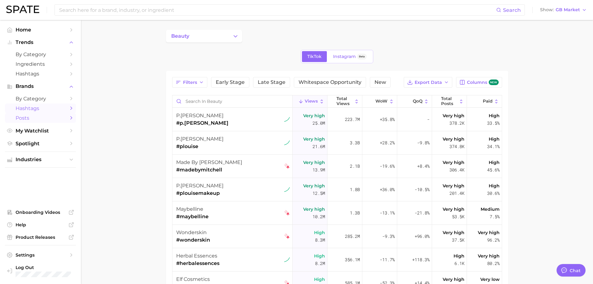
click at [44, 117] on span "Posts" at bounding box center [41, 118] width 50 height 6
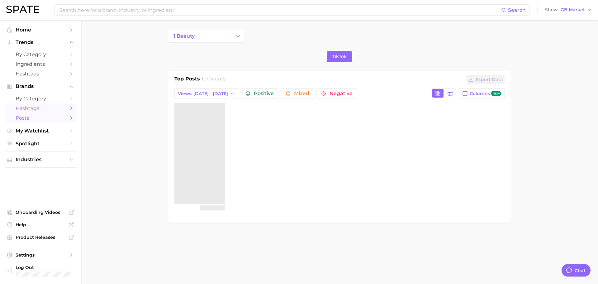
click at [35, 111] on span "Hashtags" at bounding box center [41, 108] width 50 height 6
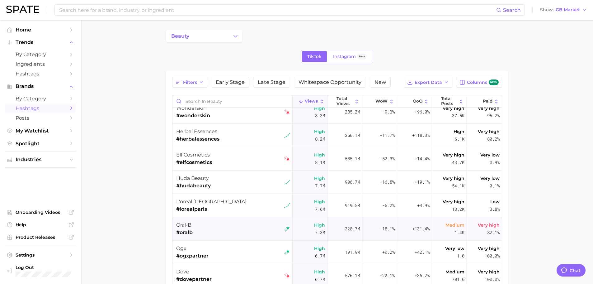
scroll to position [125, 0]
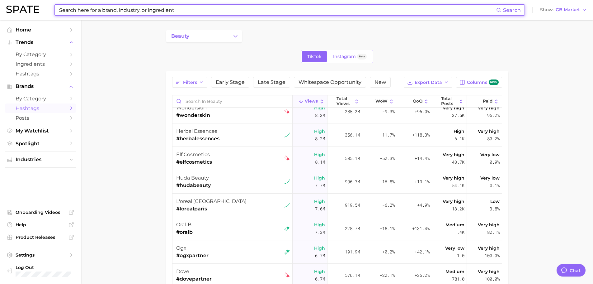
click at [147, 12] on input at bounding box center [278, 10] width 438 height 11
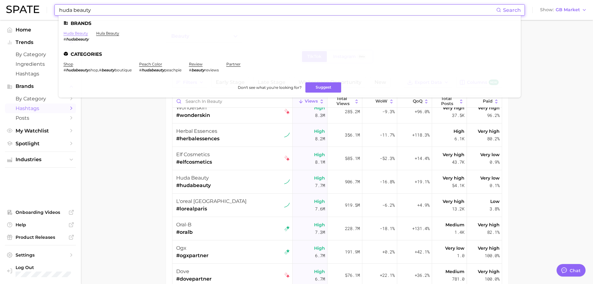
type input "huda beauty"
click at [85, 35] on link "huda beauty" at bounding box center [76, 33] width 25 height 5
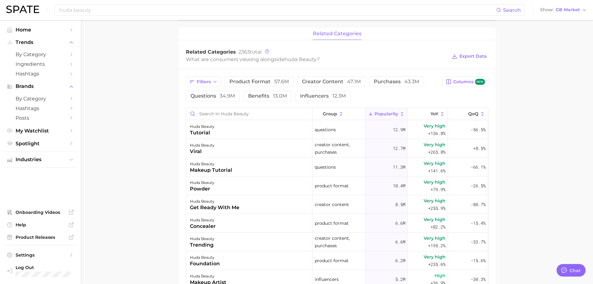
scroll to position [187, 0]
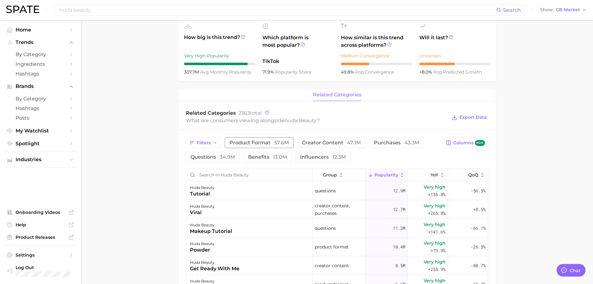
click at [281, 139] on button "product format 57.6m" at bounding box center [259, 142] width 69 height 11
click at [267, 141] on span "product format 57.6m" at bounding box center [259, 142] width 59 height 5
click at [543, 205] on main "Overview Google TikTok Instagram Beta brand huda beauty Add to Watchlist Export…" at bounding box center [337, 162] width 512 height 658
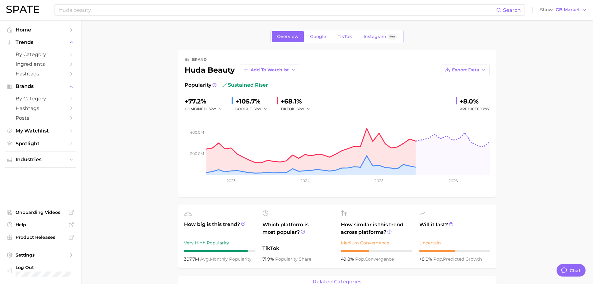
click at [33, 86] on span "Brands" at bounding box center [41, 86] width 50 height 6
click at [32, 96] on span "by Category" at bounding box center [41, 99] width 50 height 6
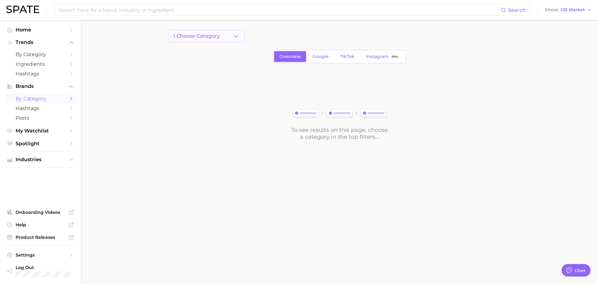
click at [220, 40] on button "1. Choose Category" at bounding box center [206, 36] width 76 height 12
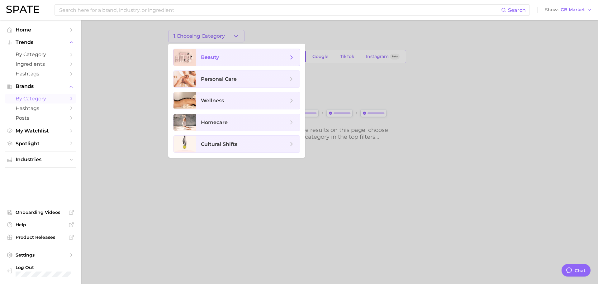
click at [204, 58] on span "beauty" at bounding box center [210, 57] width 18 height 6
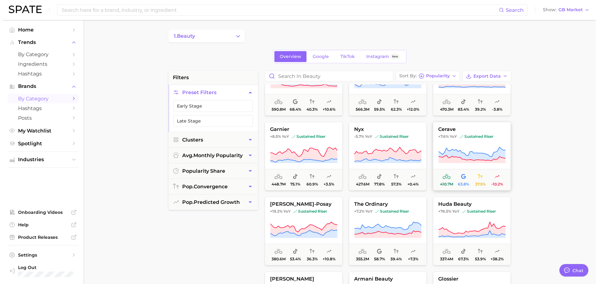
scroll to position [125, 0]
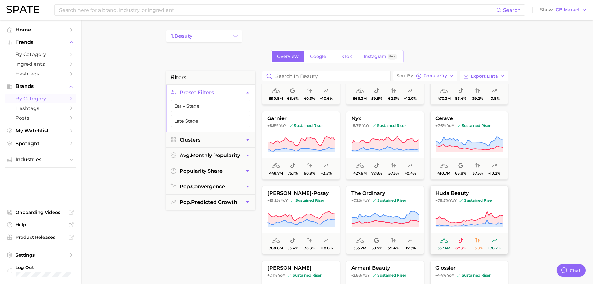
click at [478, 216] on icon at bounding box center [469, 218] width 67 height 17
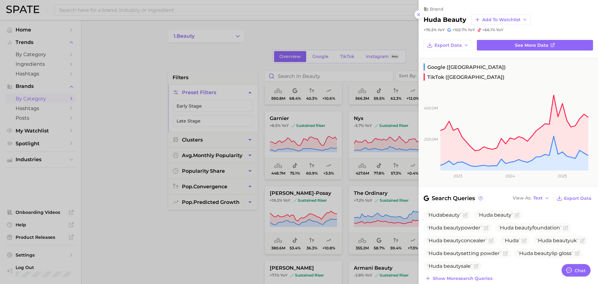
click at [129, 180] on div at bounding box center [299, 142] width 598 height 284
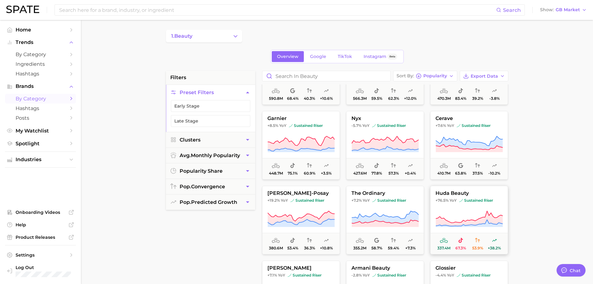
click at [495, 243] on span at bounding box center [494, 240] width 5 height 7
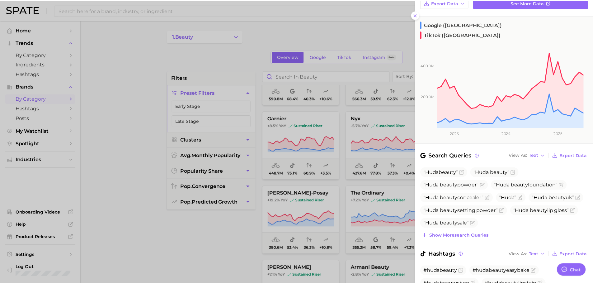
scroll to position [0, 0]
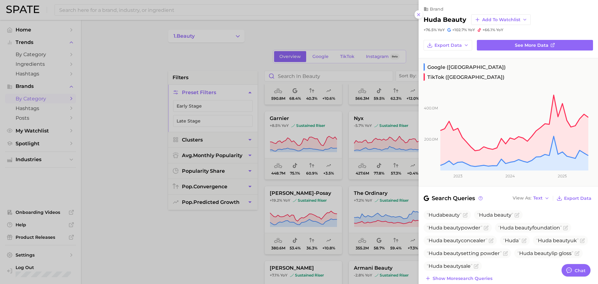
click at [138, 99] on div at bounding box center [299, 142] width 598 height 284
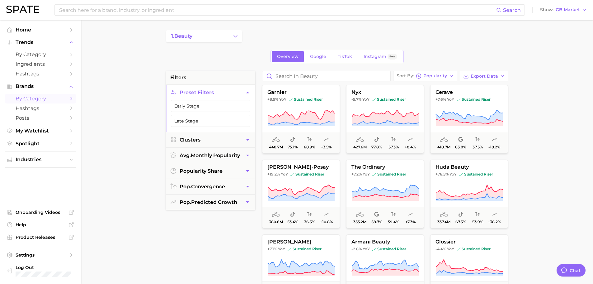
scroll to position [156, 0]
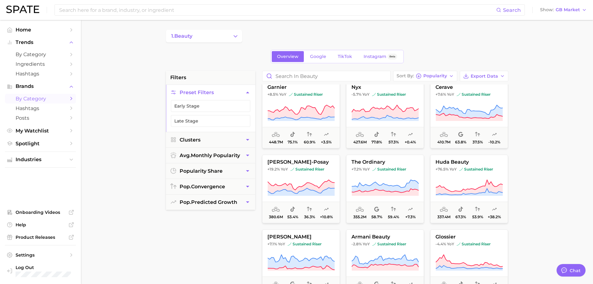
drag, startPoint x: 537, startPoint y: 148, endPoint x: 491, endPoint y: 188, distance: 60.5
click at [537, 148] on main "1. beauty Overview Google TikTok Instagram Beta filters Preset Filters Early St…" at bounding box center [337, 256] width 512 height 473
click at [491, 188] on icon at bounding box center [469, 187] width 67 height 15
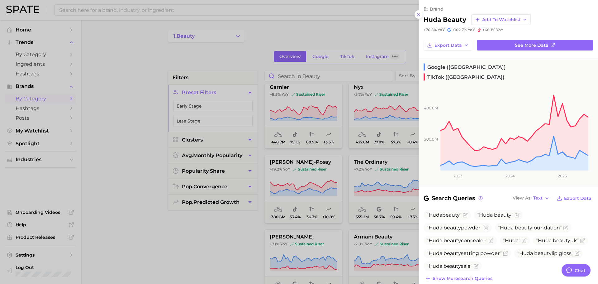
click at [110, 167] on div at bounding box center [299, 142] width 598 height 284
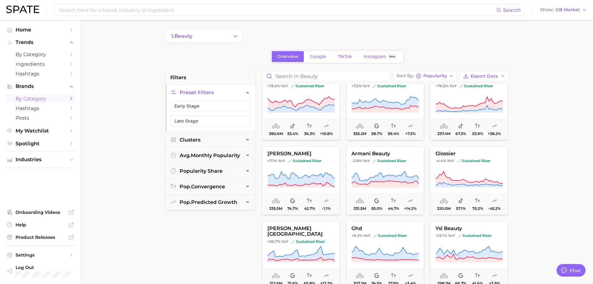
scroll to position [249, 0]
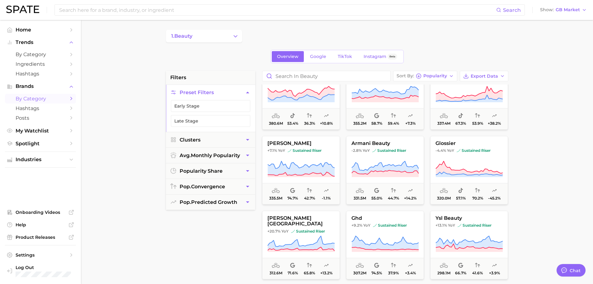
click at [120, 84] on main "1. beauty Overview Google TikTok Instagram Beta filters Preset Filters Early St…" at bounding box center [337, 256] width 512 height 473
click at [123, 147] on main "1. beauty Overview Google TikTok Instagram Beta filters Preset Filters Early St…" at bounding box center [337, 256] width 512 height 473
drag, startPoint x: 103, startPoint y: 146, endPoint x: 352, endPoint y: 167, distance: 249.8
click at [103, 146] on main "1. beauty Overview Google TikTok Instagram Beta filters Preset Filters Early St…" at bounding box center [337, 256] width 512 height 473
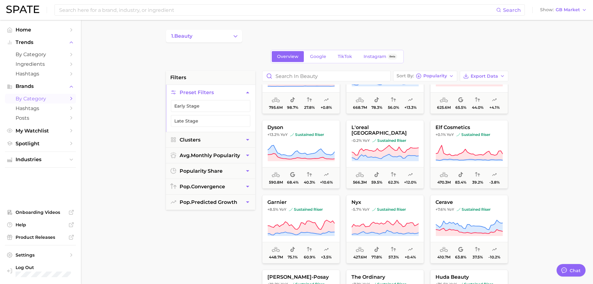
scroll to position [0, 0]
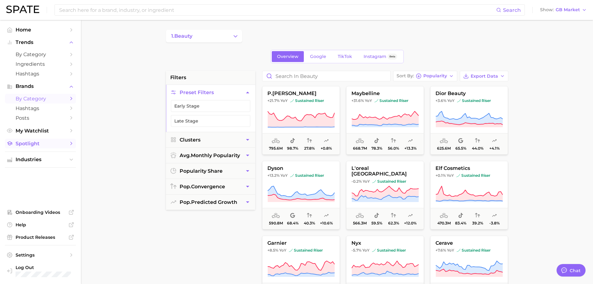
click at [37, 146] on link "Spotlight" at bounding box center [40, 144] width 71 height 10
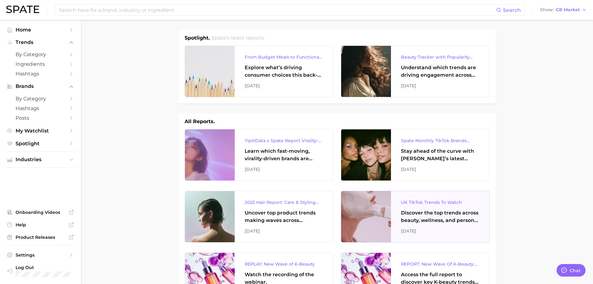
click at [448, 217] on div "Discover the top trends across beauty, wellness, and personal care on TikTok [G…" at bounding box center [440, 216] width 78 height 15
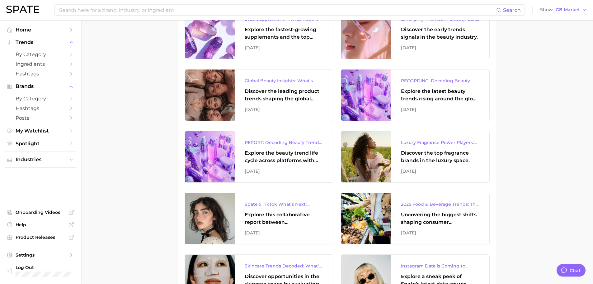
scroll to position [436, 0]
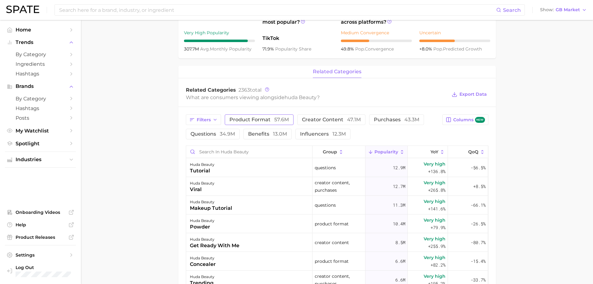
scroll to position [187, 0]
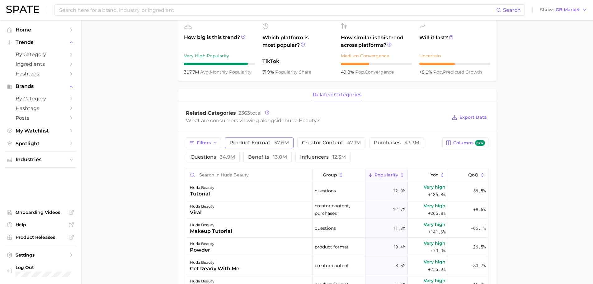
click at [280, 139] on button "product format 57.6m" at bounding box center [259, 142] width 69 height 11
click at [543, 173] on main "Overview Google TikTok Instagram Beta brand huda beauty Add to Watchlist Export…" at bounding box center [337, 162] width 512 height 658
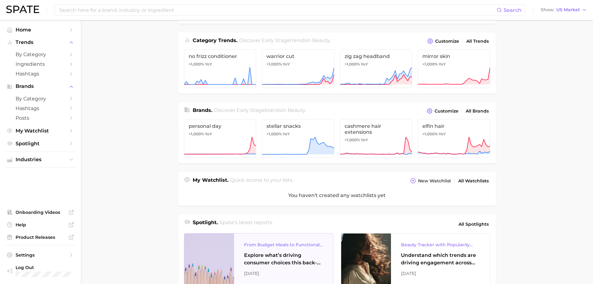
scroll to position [93, 0]
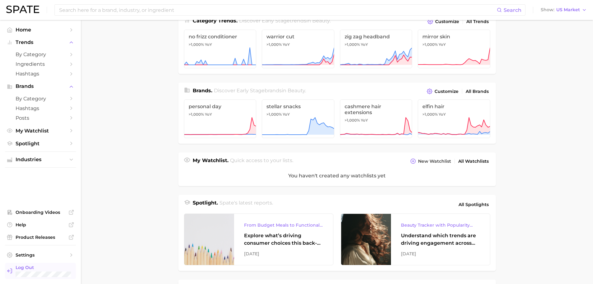
click at [36, 266] on span "Log Out" at bounding box center [46, 267] width 60 height 6
